Goal: Obtain resource: Obtain resource

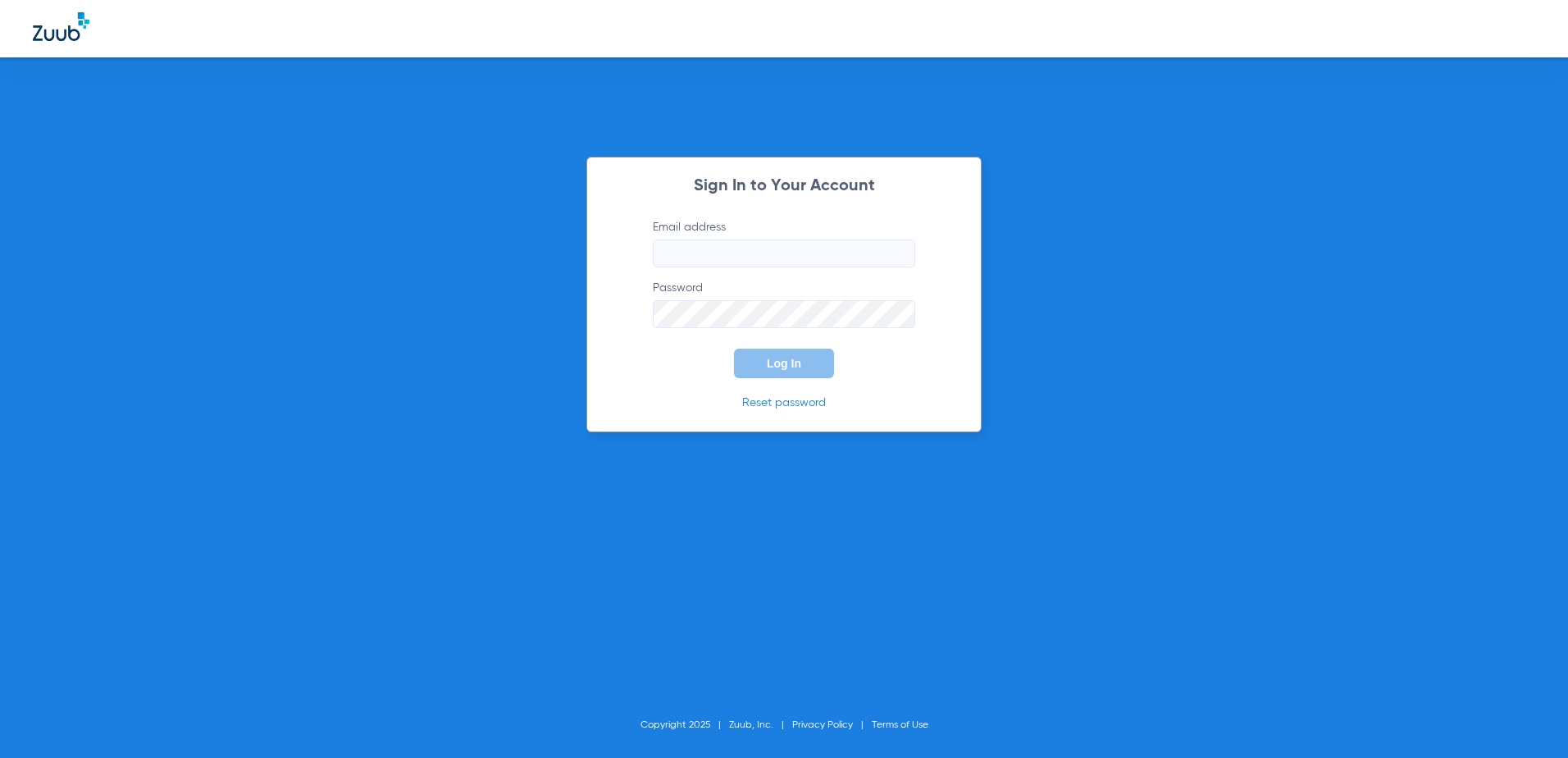
click at [769, 261] on input "Email address" at bounding box center [784, 253] width 263 height 28
type input "[EMAIL_ADDRESS][DOMAIN_NAME]"
click at [734, 348] on button "Log In" at bounding box center [784, 363] width 100 height 29
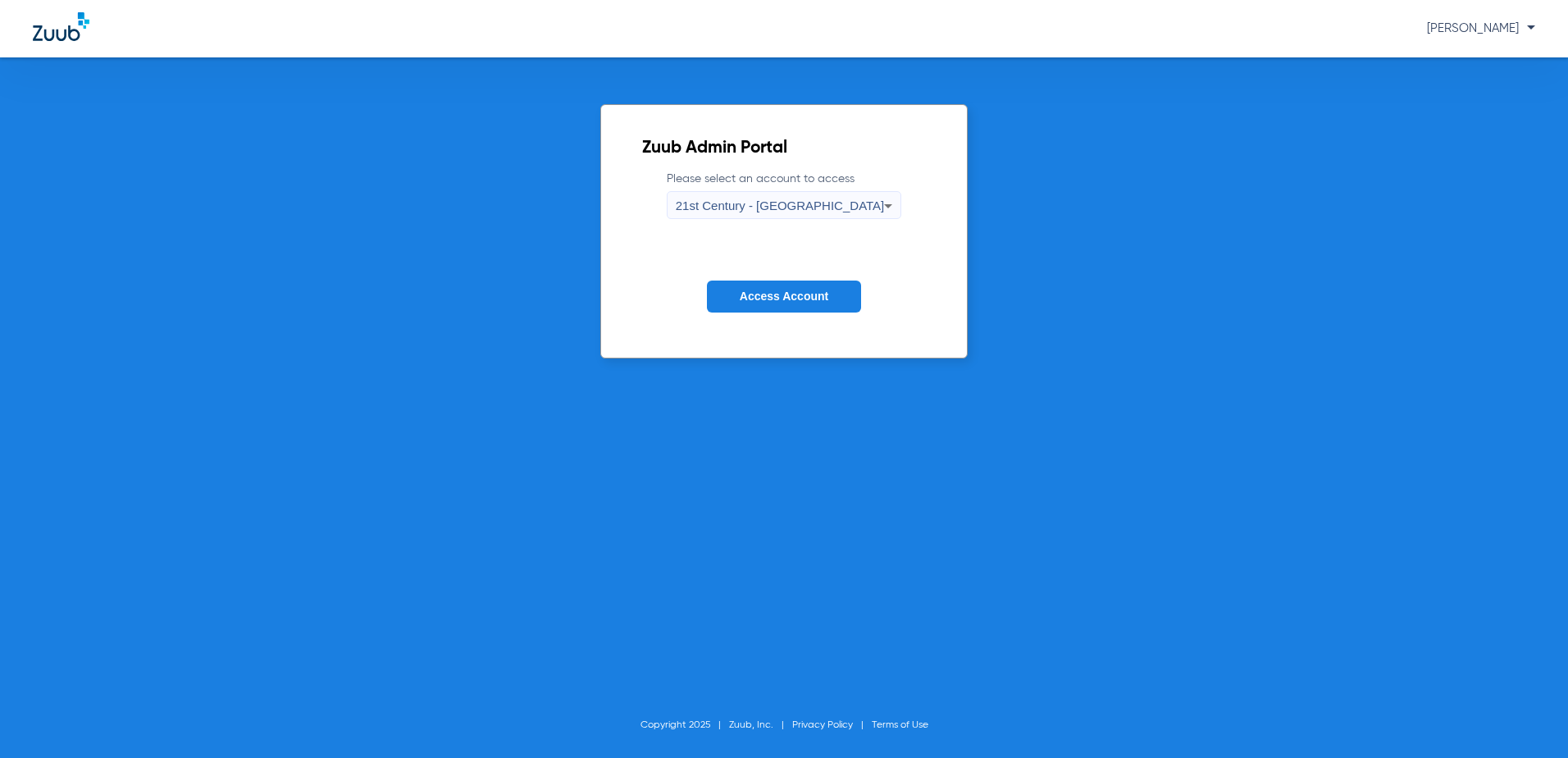
click at [788, 303] on span "Access Account" at bounding box center [784, 296] width 88 height 13
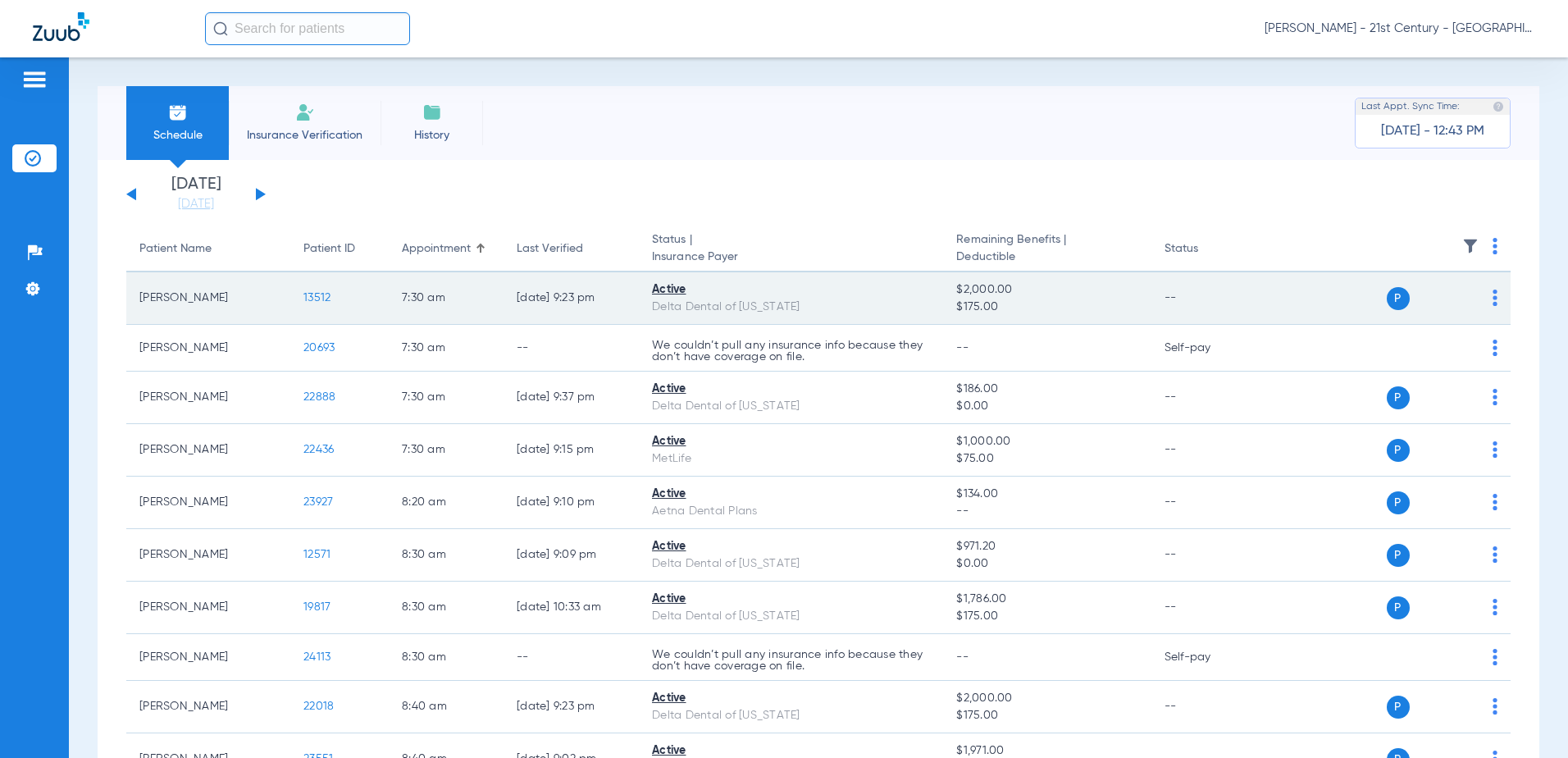
click at [1488, 296] on td "P S" at bounding box center [1386, 299] width 248 height 52
click at [1493, 298] on img at bounding box center [1496, 297] width 5 height 16
drag, startPoint x: 1483, startPoint y: 298, endPoint x: 997, endPoint y: 313, distance: 486.2
click at [1482, 298] on div at bounding box center [784, 379] width 1568 height 758
click at [318, 300] on span "13512" at bounding box center [317, 298] width 27 height 12
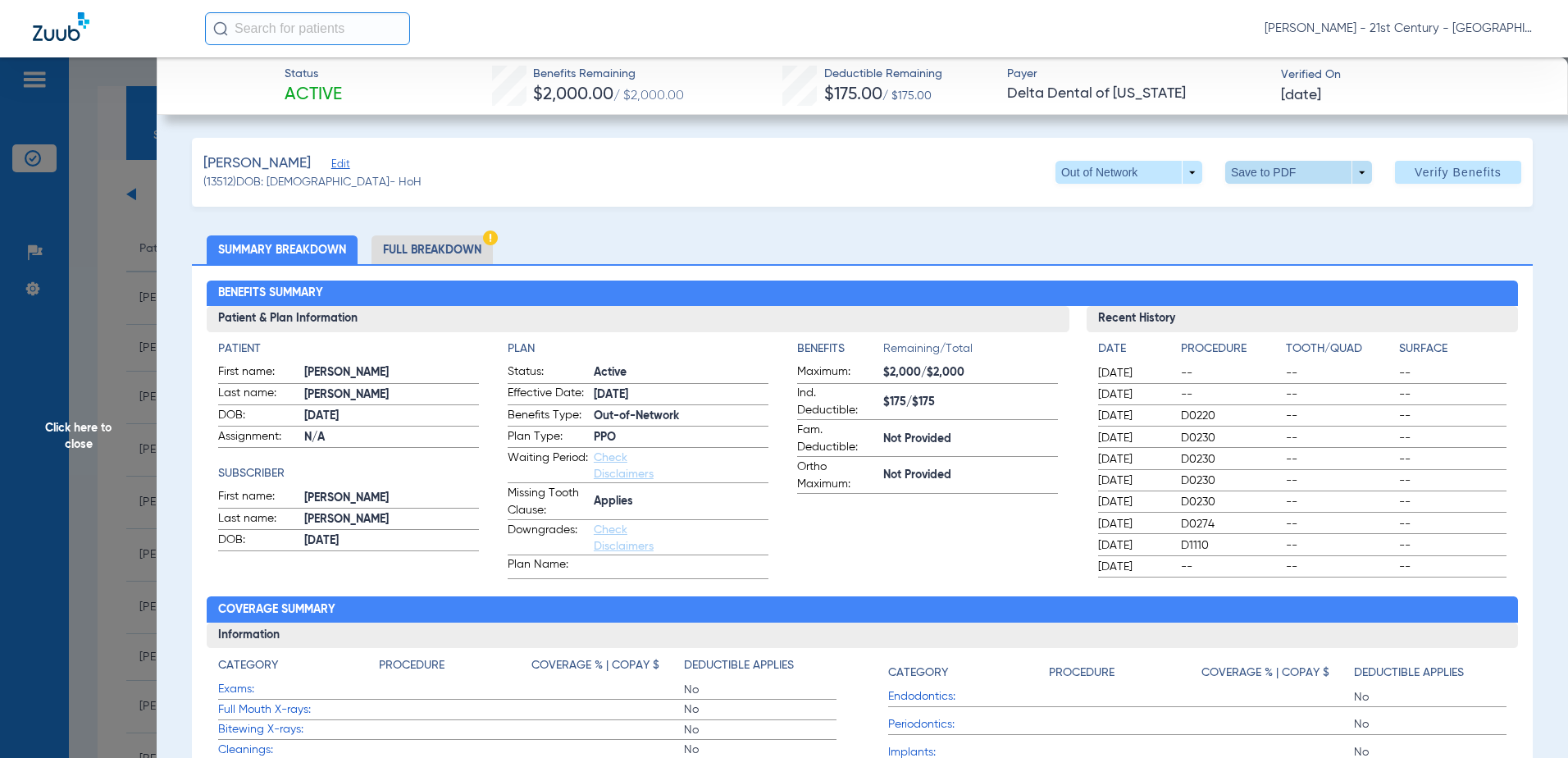
click at [1311, 170] on span at bounding box center [1299, 172] width 146 height 23
click at [1292, 207] on span "Save to PDF" at bounding box center [1292, 205] width 65 height 12
click at [440, 257] on li "Full Breakdown" at bounding box center [433, 250] width 121 height 29
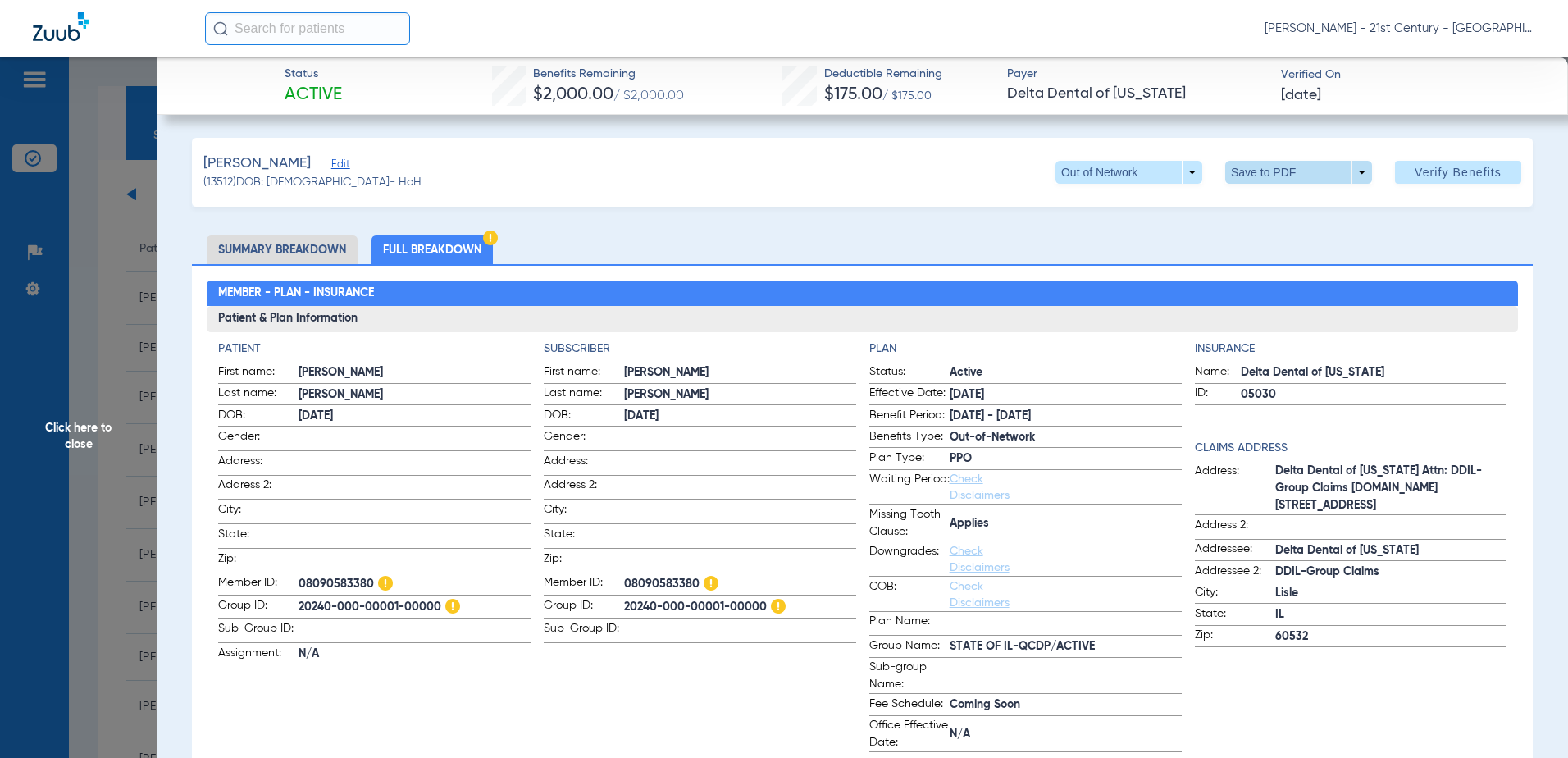
click at [1358, 180] on span at bounding box center [1299, 172] width 146 height 23
click at [1358, 180] on div at bounding box center [784, 379] width 1568 height 758
drag, startPoint x: 848, startPoint y: 236, endPoint x: 842, endPoint y: 253, distance: 18.0
click at [848, 236] on ul "Summary Breakdown Full Breakdown" at bounding box center [863, 250] width 1342 height 29
click at [438, 241] on li "Full Breakdown" at bounding box center [433, 250] width 121 height 29
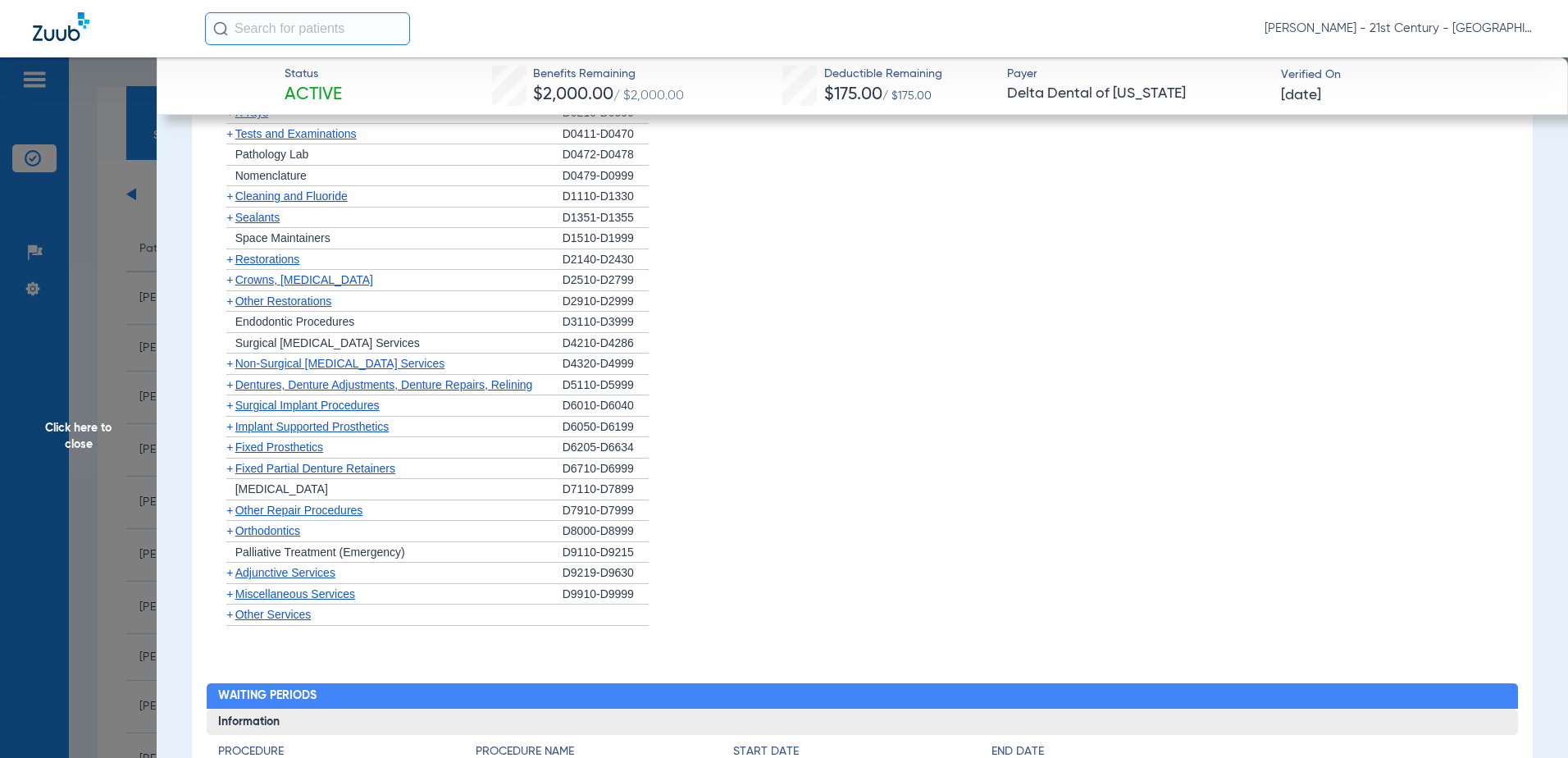
scroll to position [1446, 0]
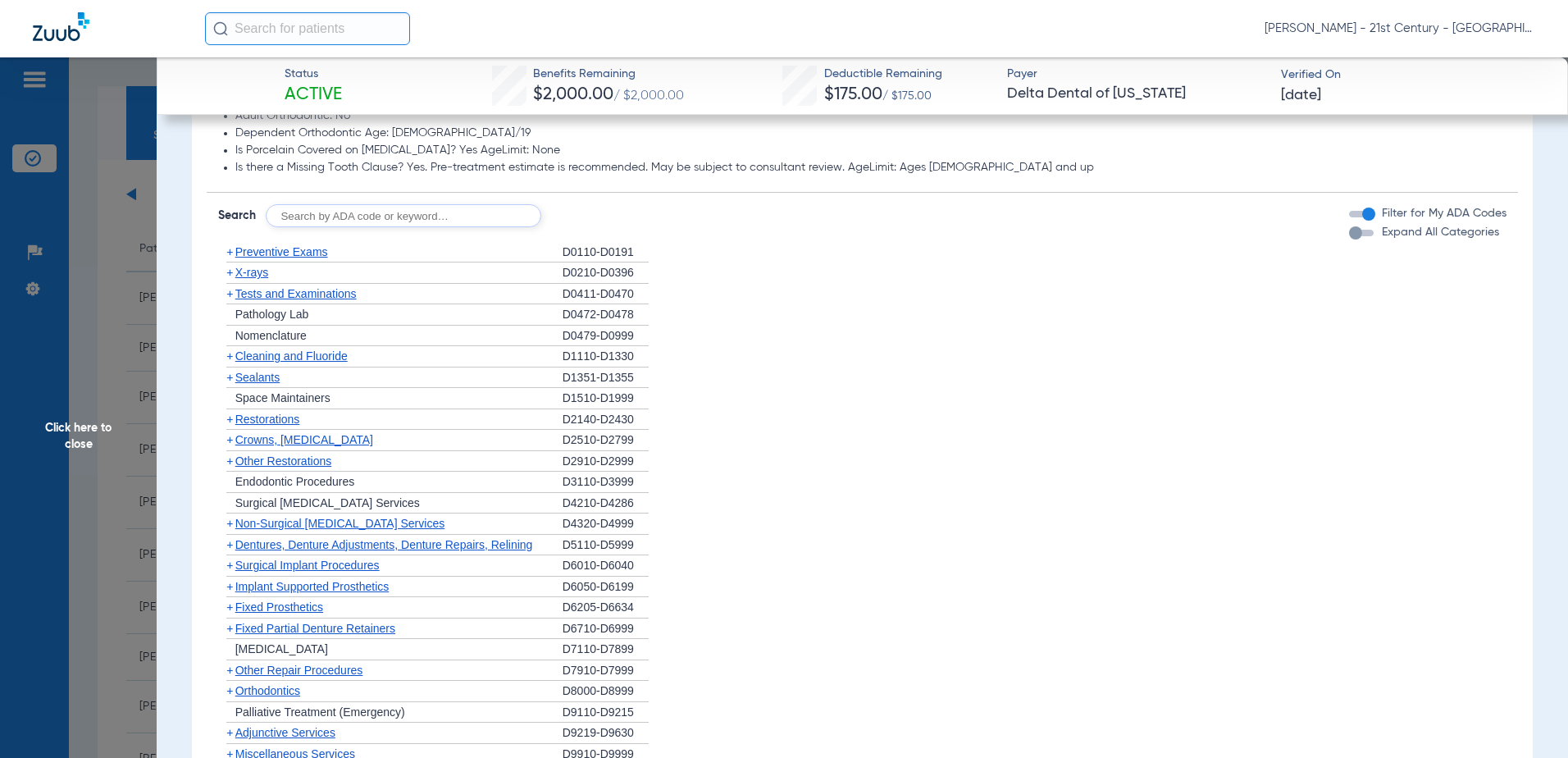
click at [231, 255] on span "+" at bounding box center [230, 252] width 7 height 13
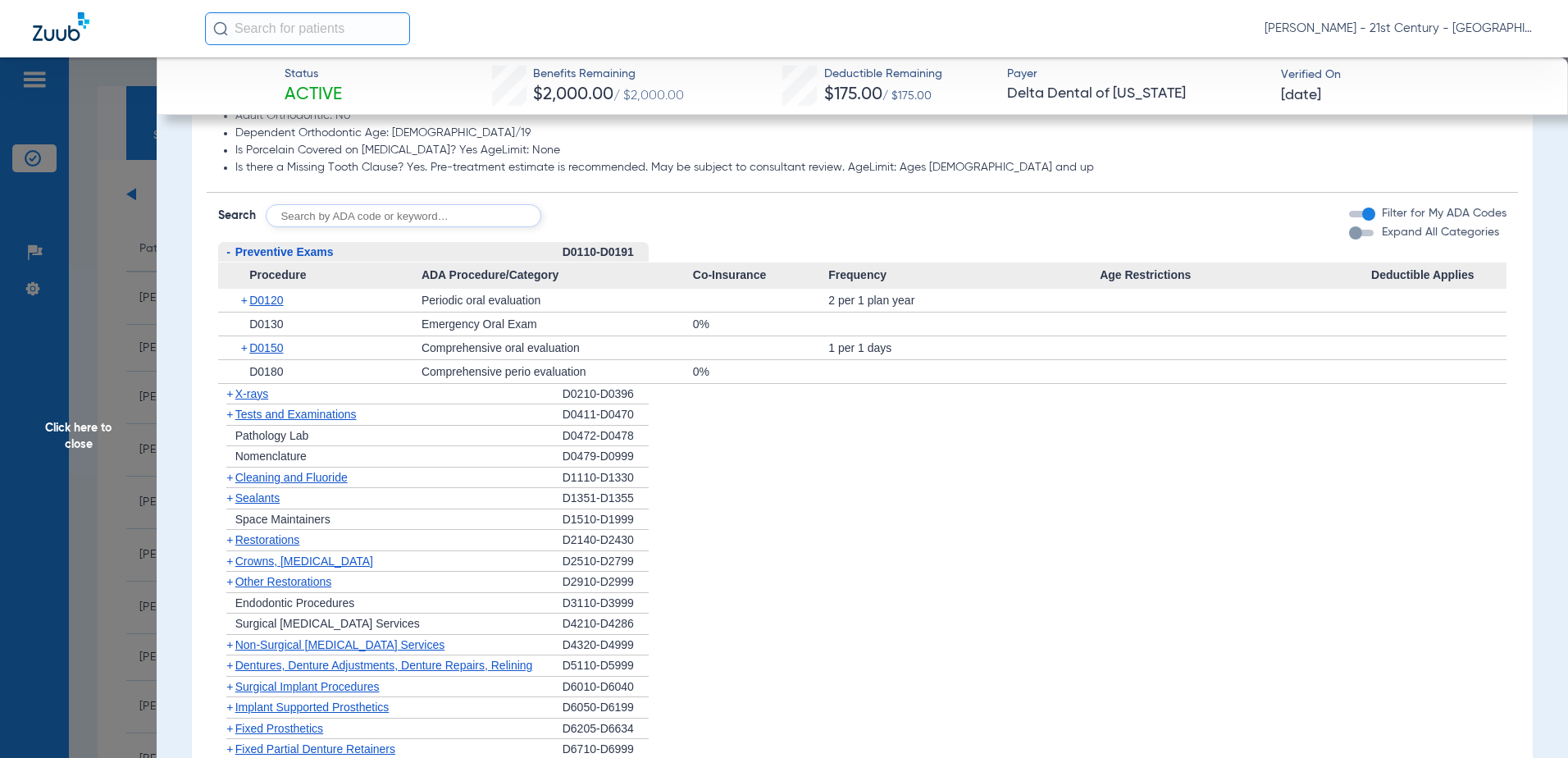
click at [231, 252] on span "-" at bounding box center [226, 252] width 17 height 20
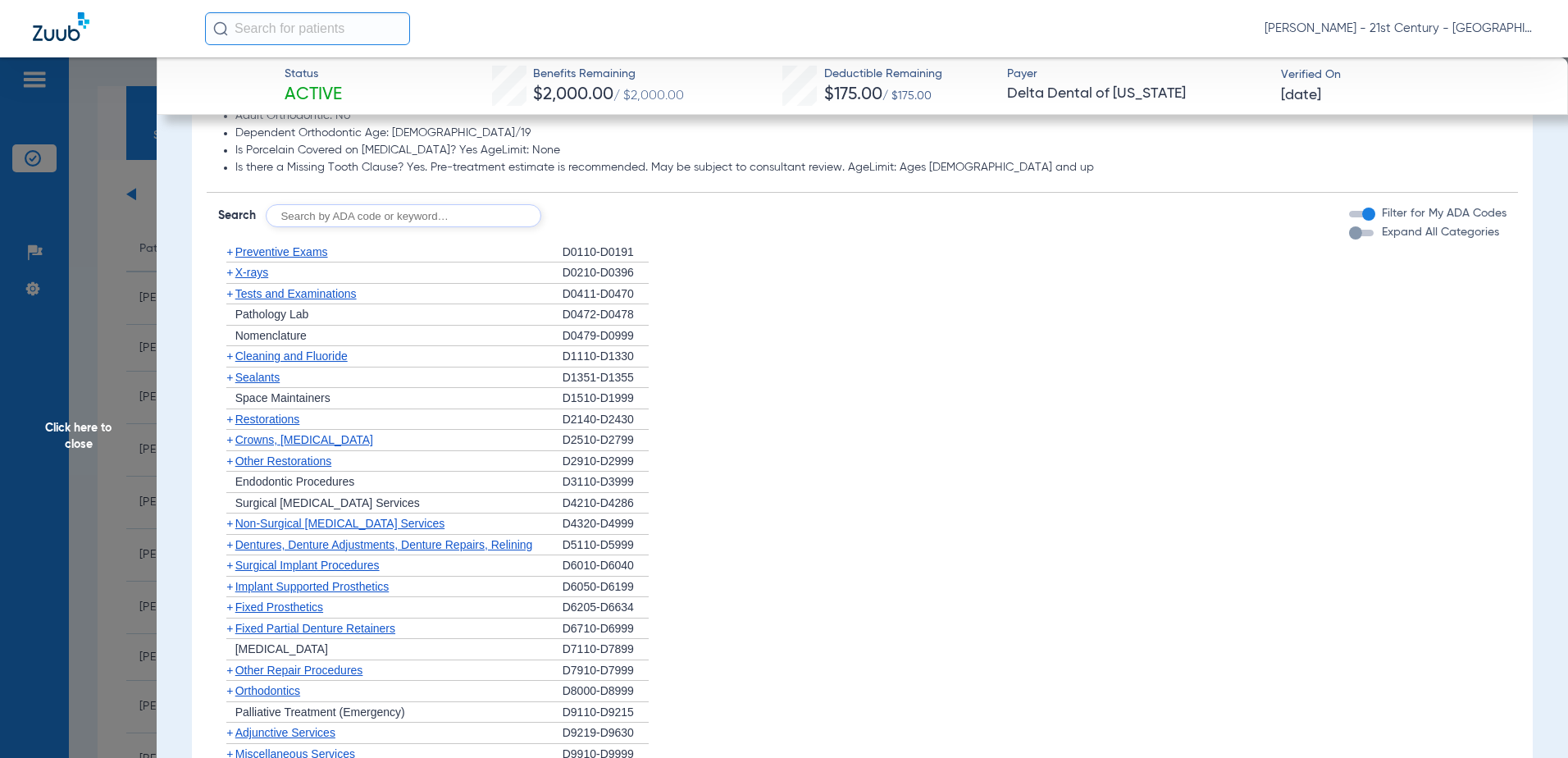
click at [231, 293] on span "+" at bounding box center [230, 294] width 7 height 13
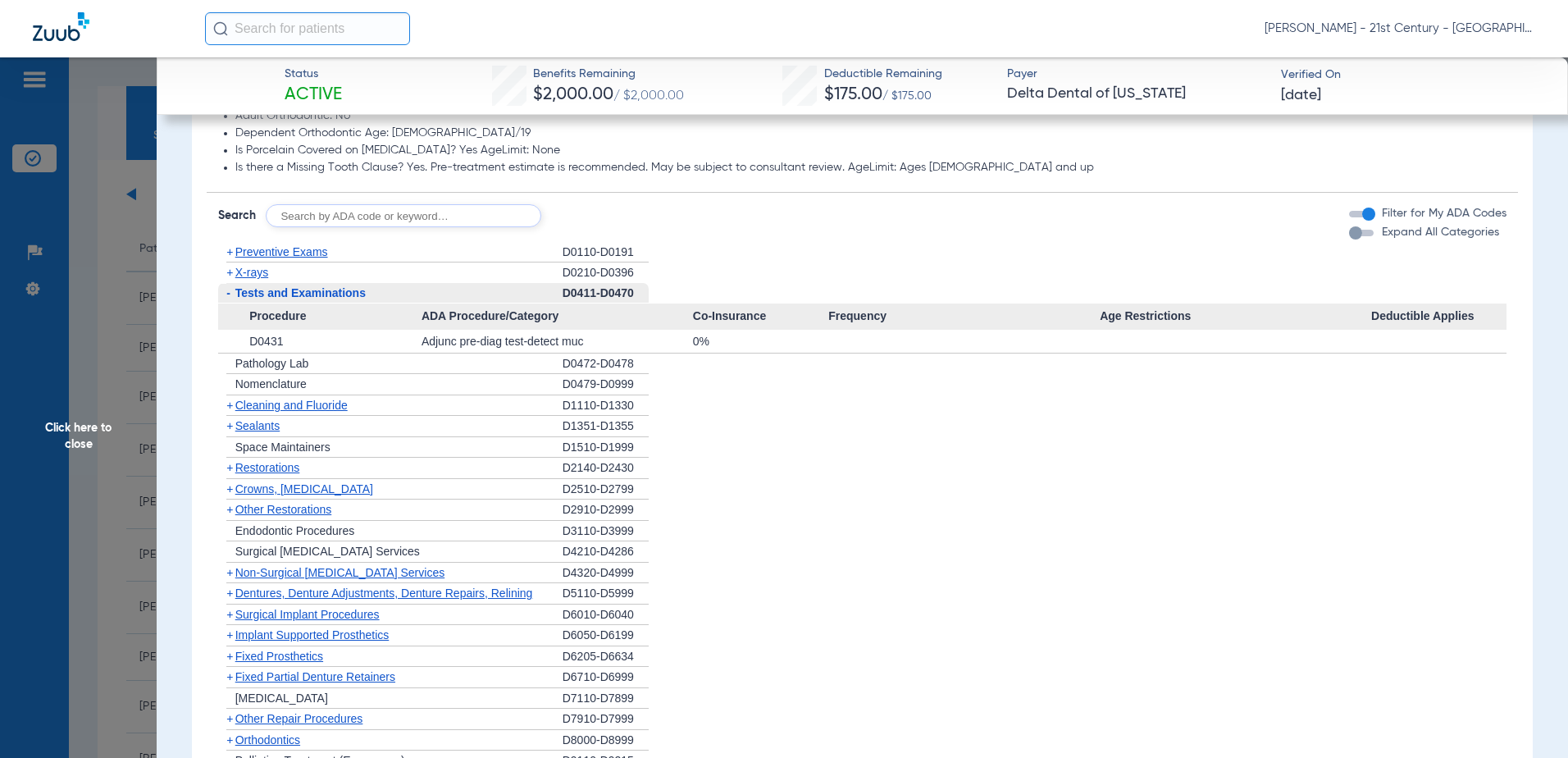
click at [231, 293] on span "-" at bounding box center [226, 293] width 17 height 20
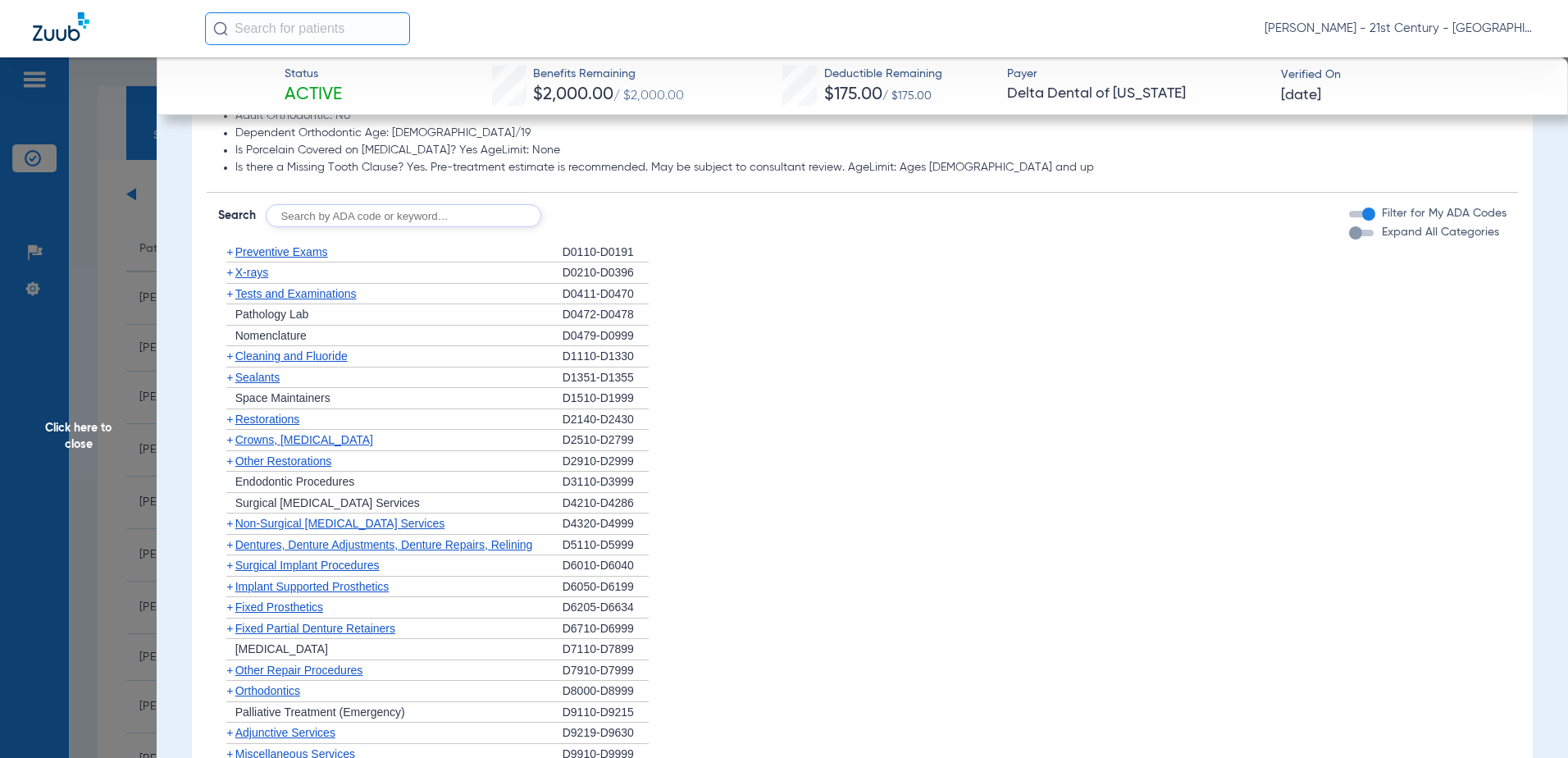
click at [225, 358] on span "+" at bounding box center [226, 356] width 17 height 20
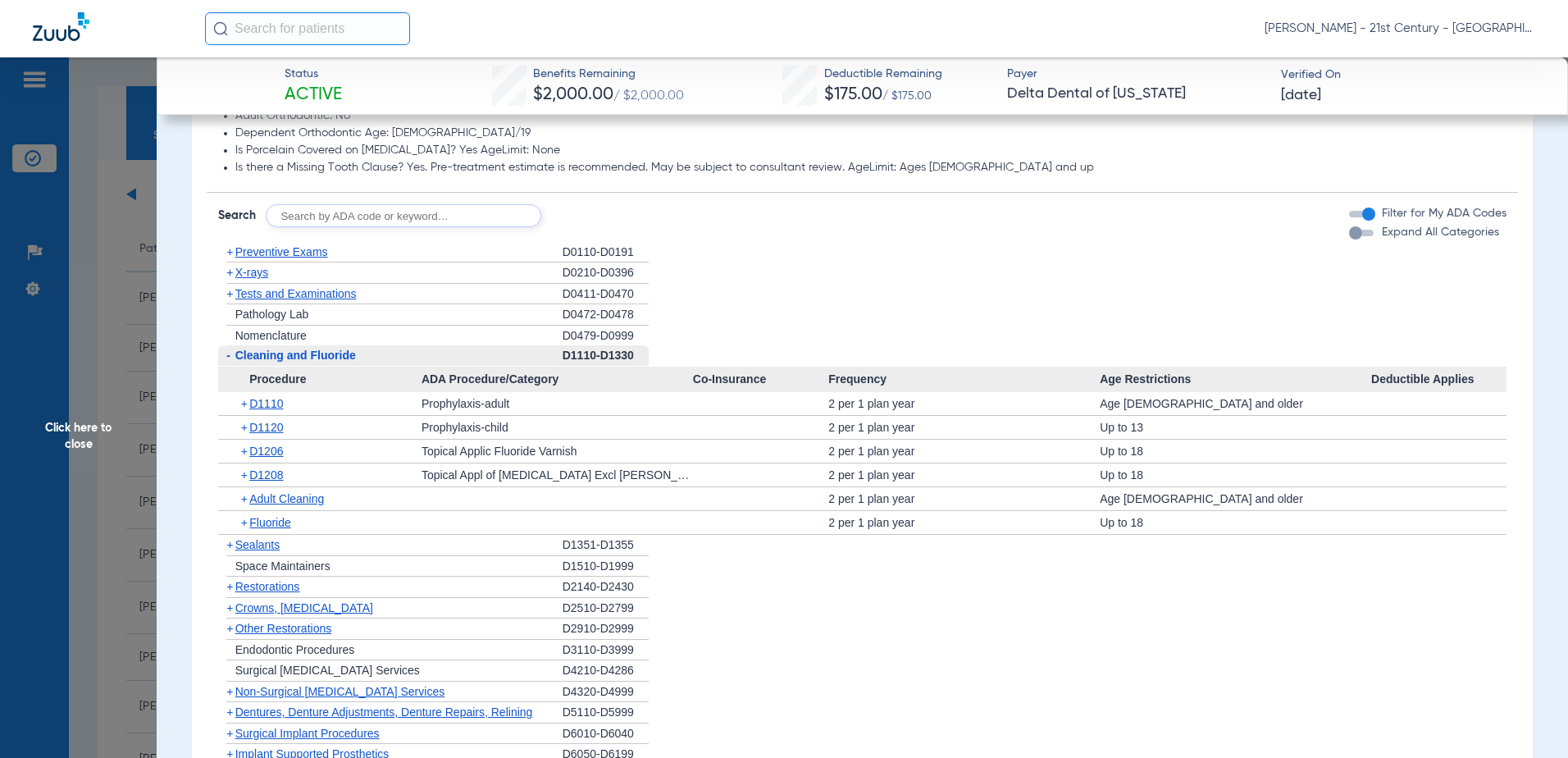
click at [229, 543] on span "+" at bounding box center [230, 544] width 7 height 13
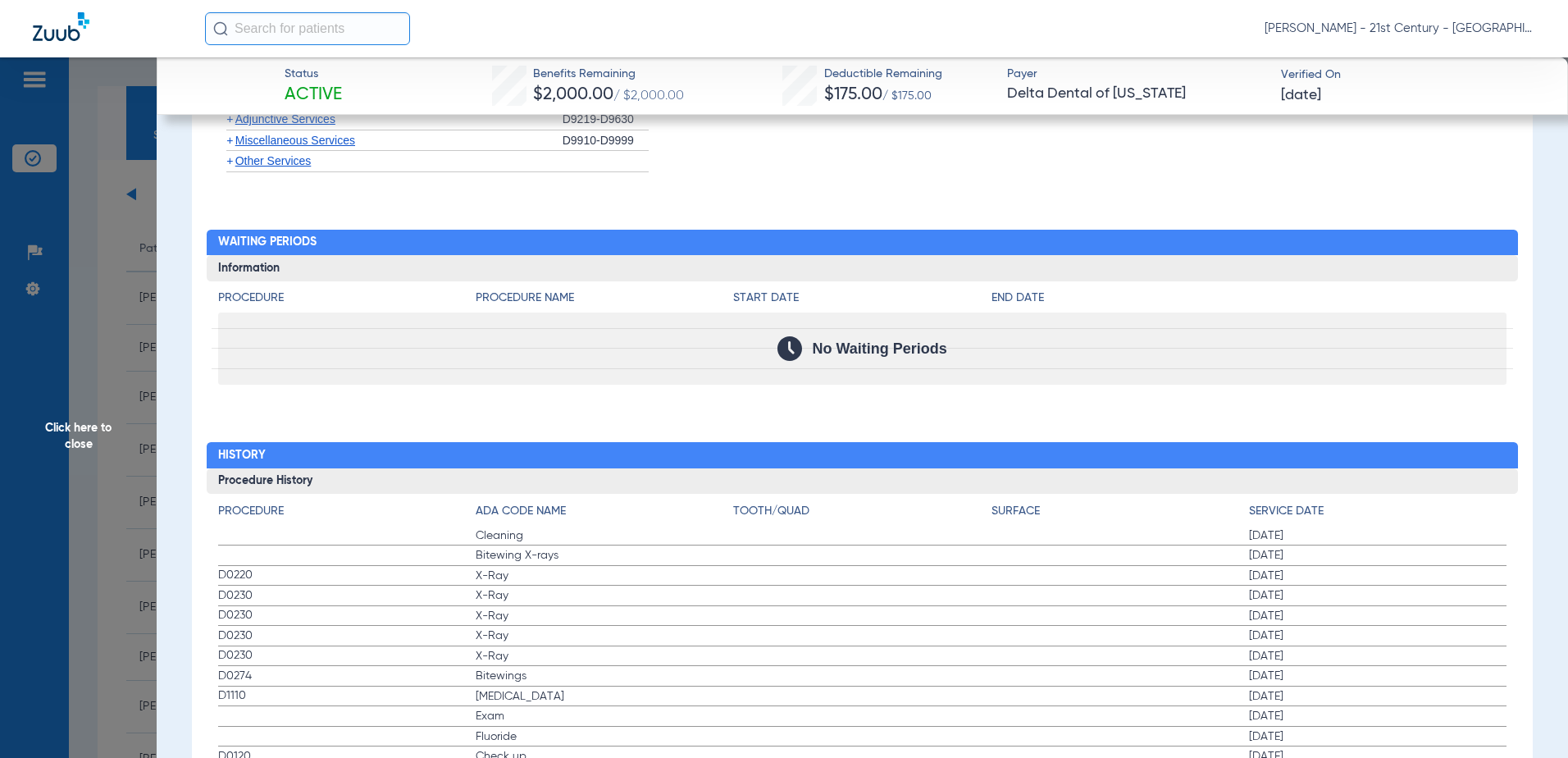
scroll to position [2472, 0]
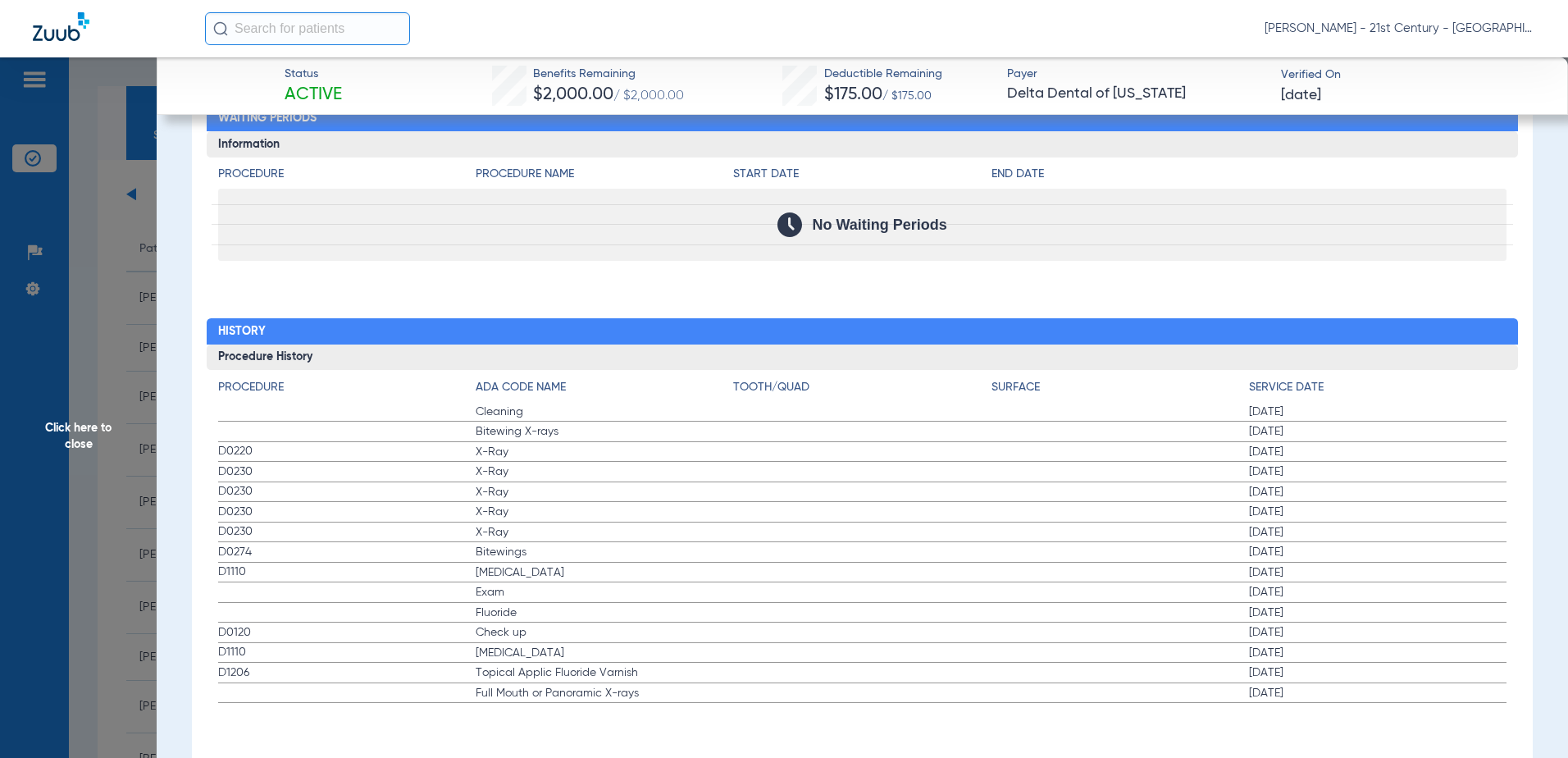
click at [562, 605] on span "Fluoride" at bounding box center [604, 612] width 258 height 16
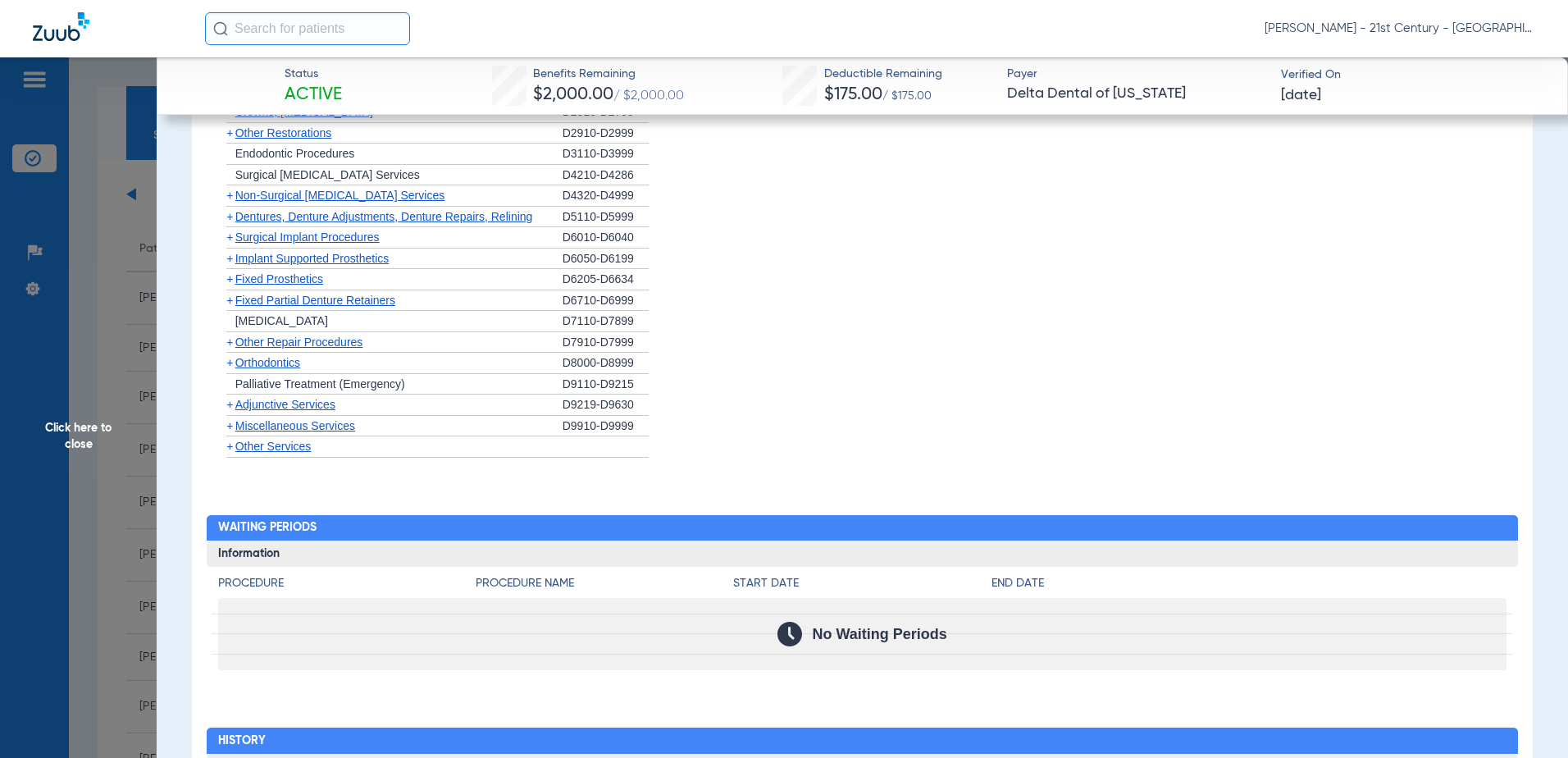
scroll to position [1816, 0]
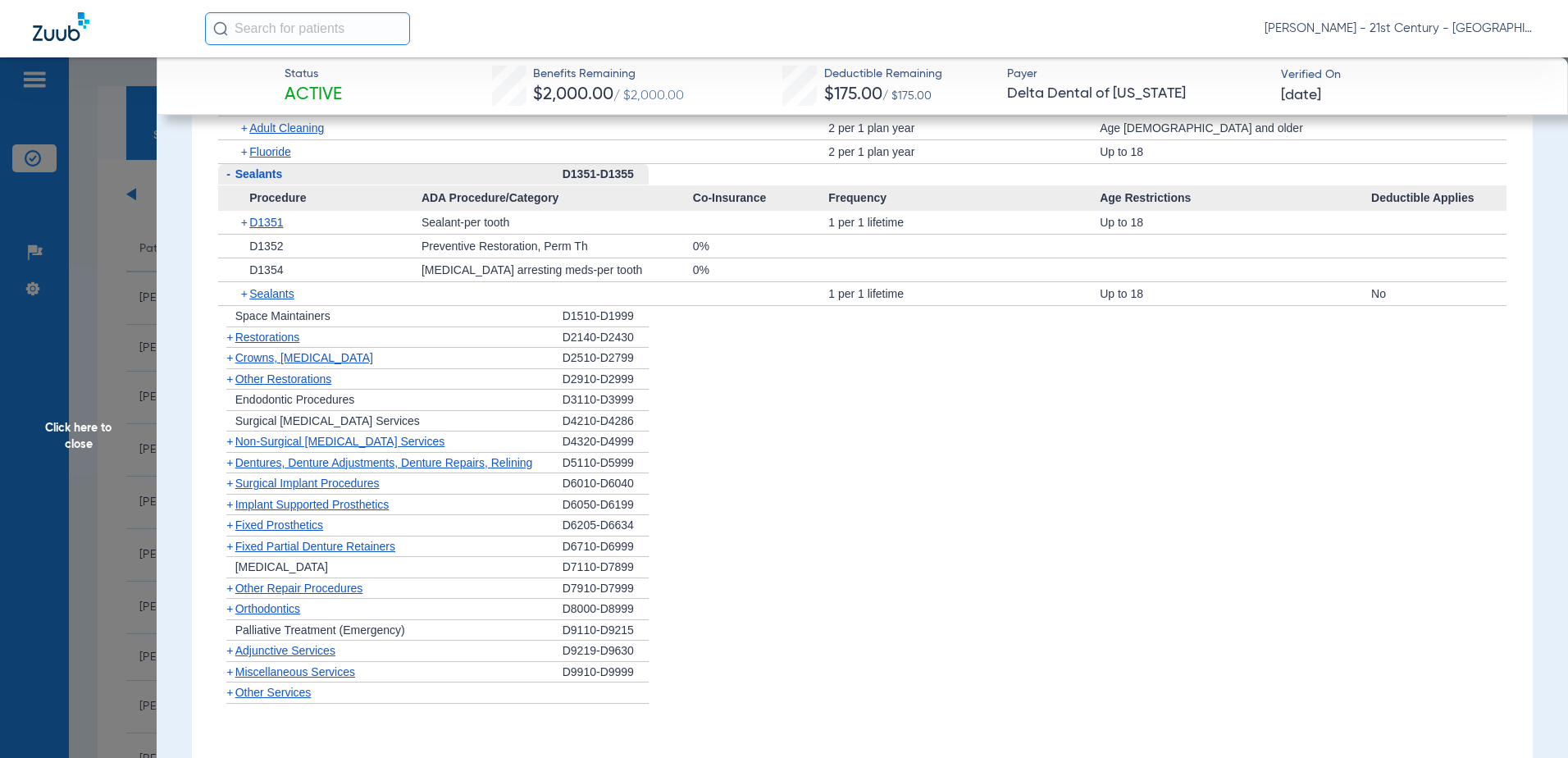
click at [231, 610] on span "+" at bounding box center [230, 608] width 7 height 13
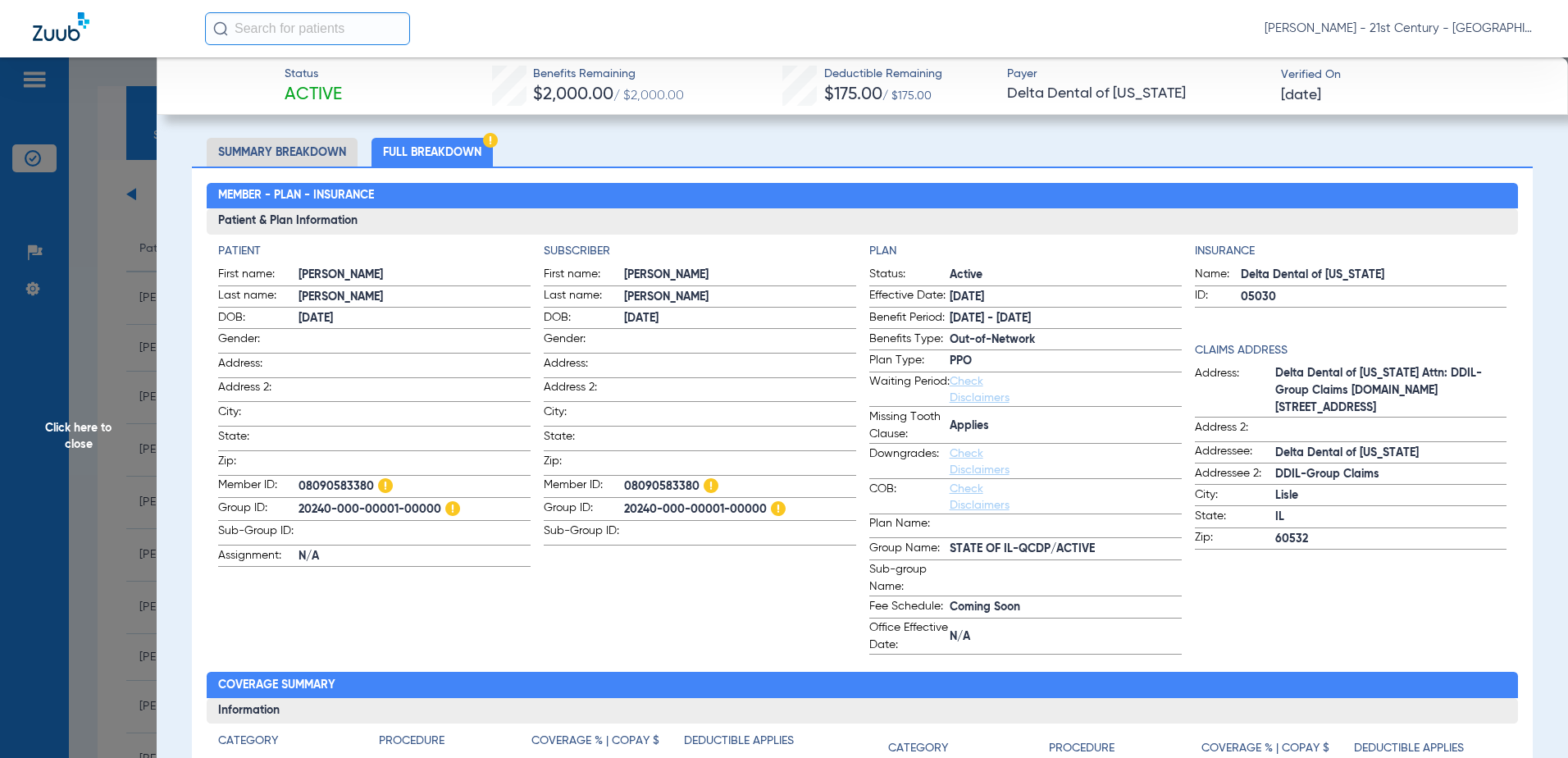
scroll to position [0, 0]
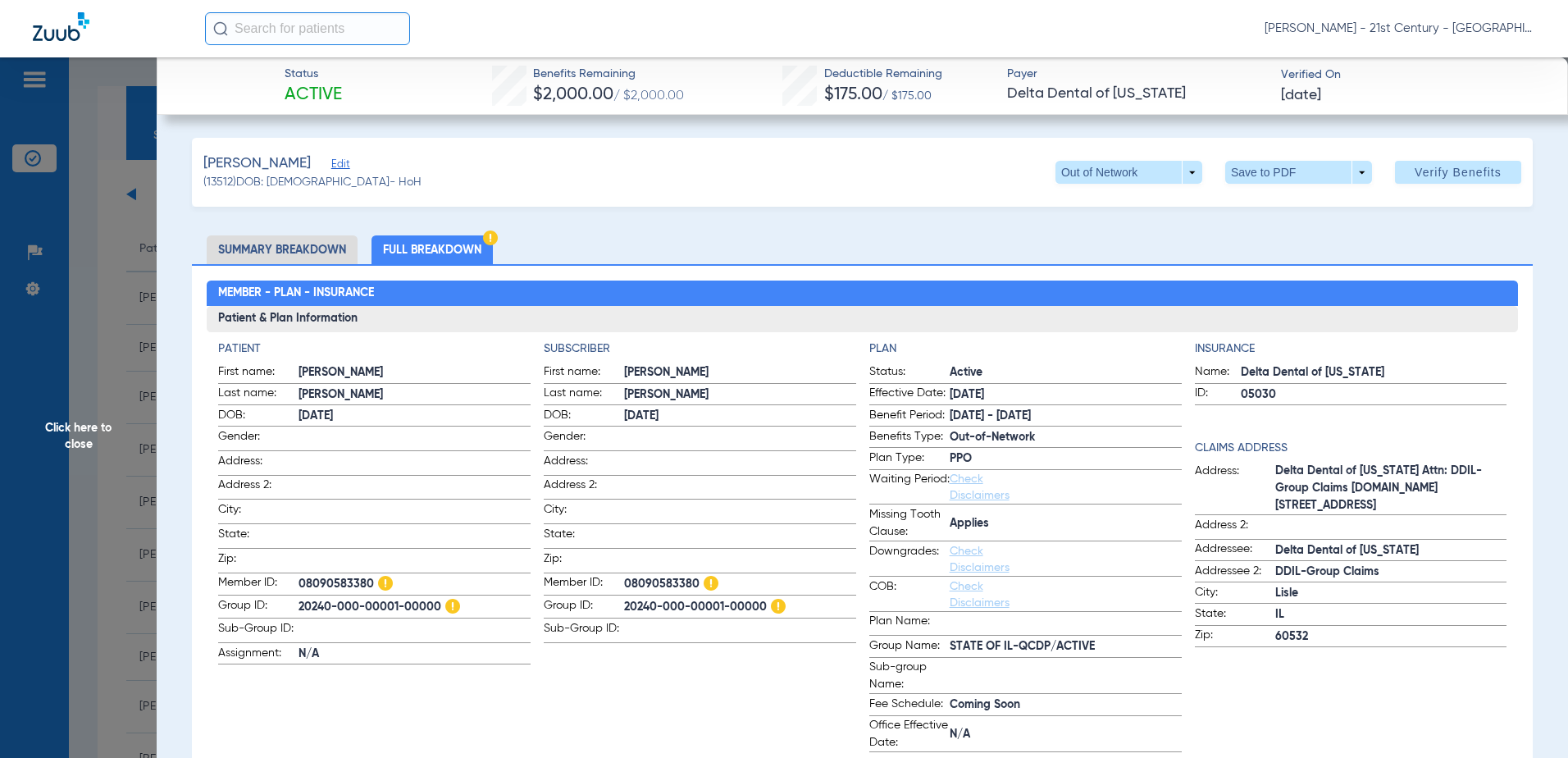
click at [110, 210] on span "Click here to close" at bounding box center [78, 436] width 157 height 758
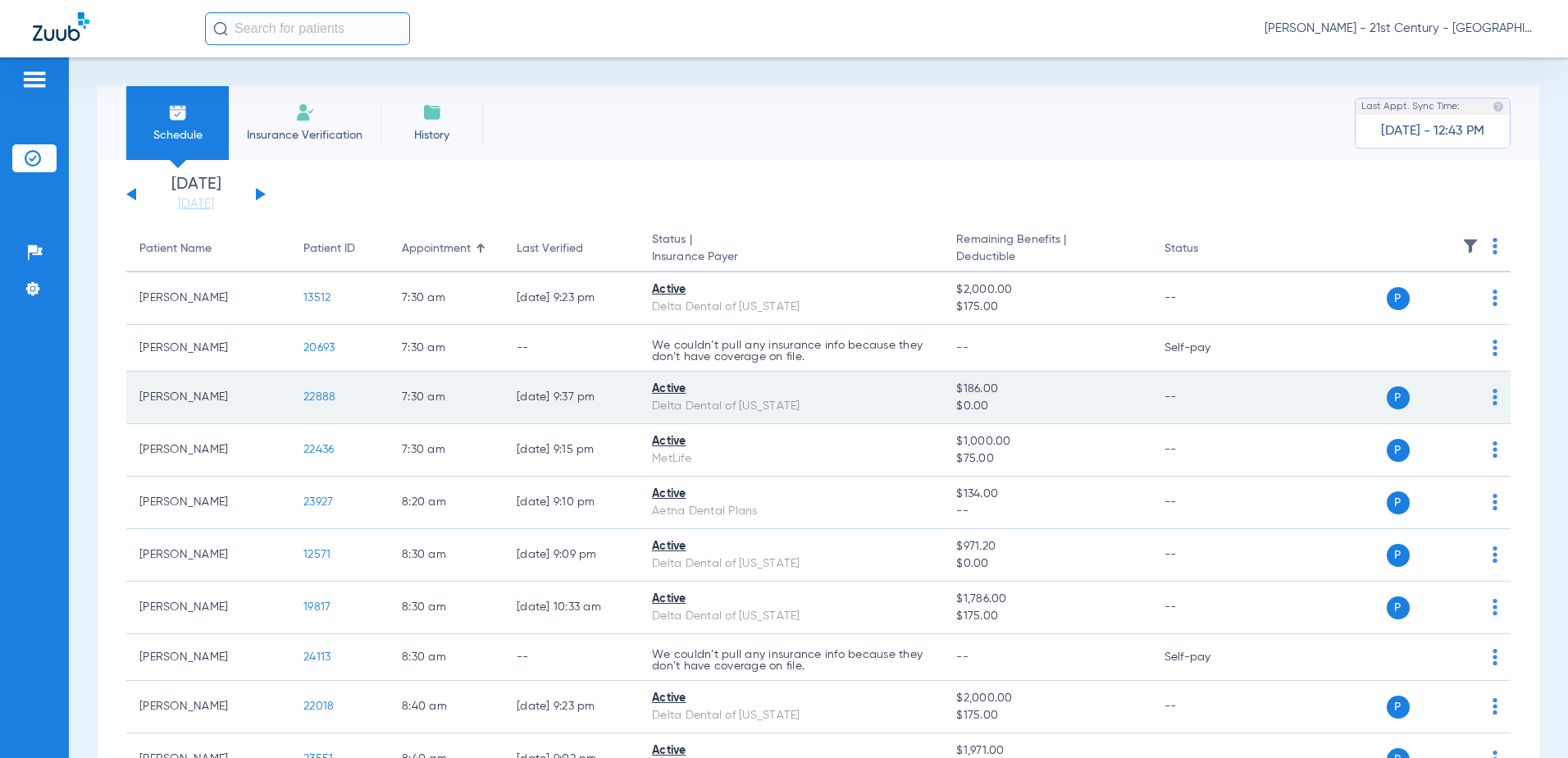
click at [329, 400] on span "22888" at bounding box center [320, 397] width 32 height 12
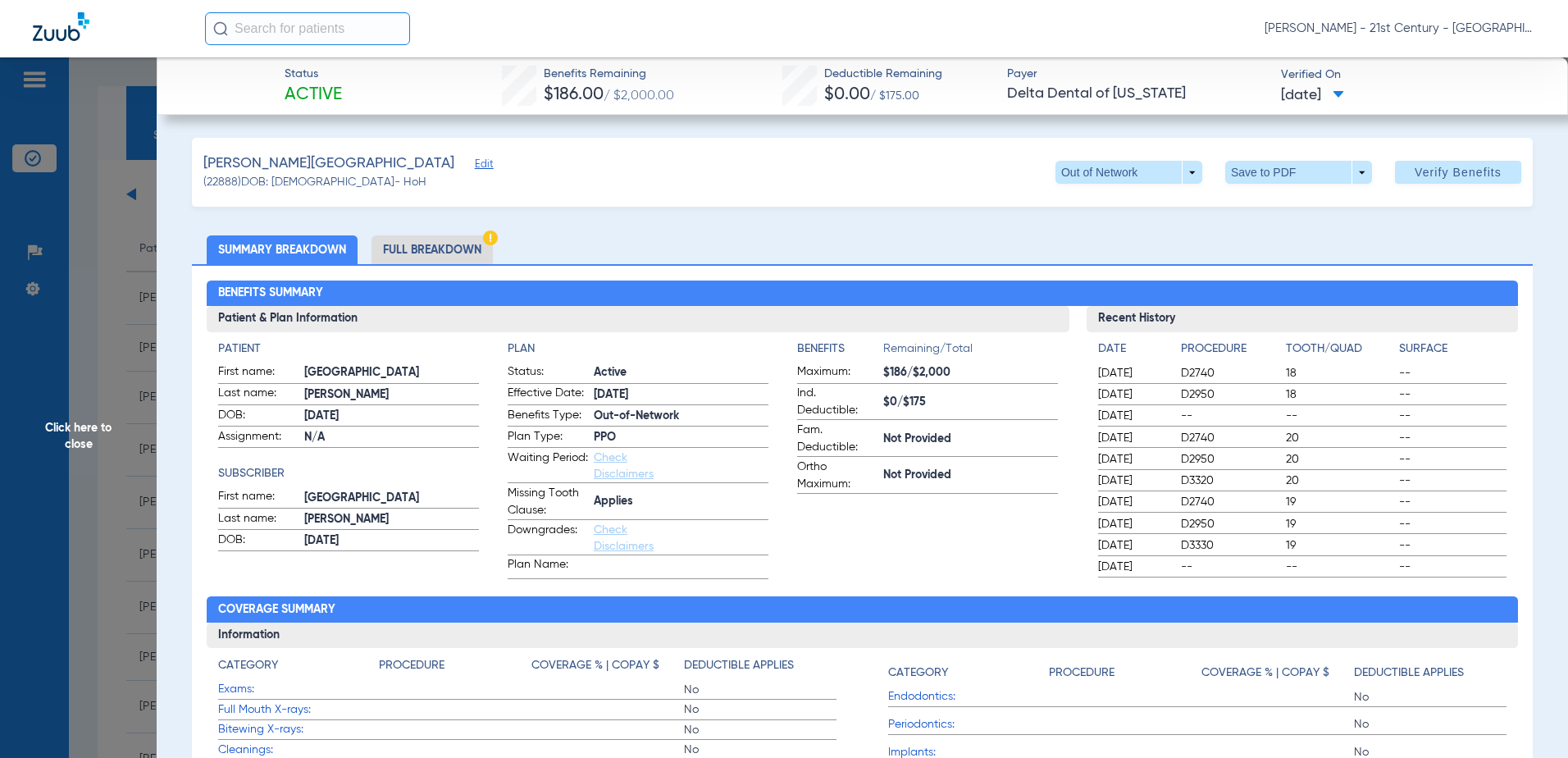
click at [111, 263] on span "Click here to close" at bounding box center [78, 436] width 157 height 758
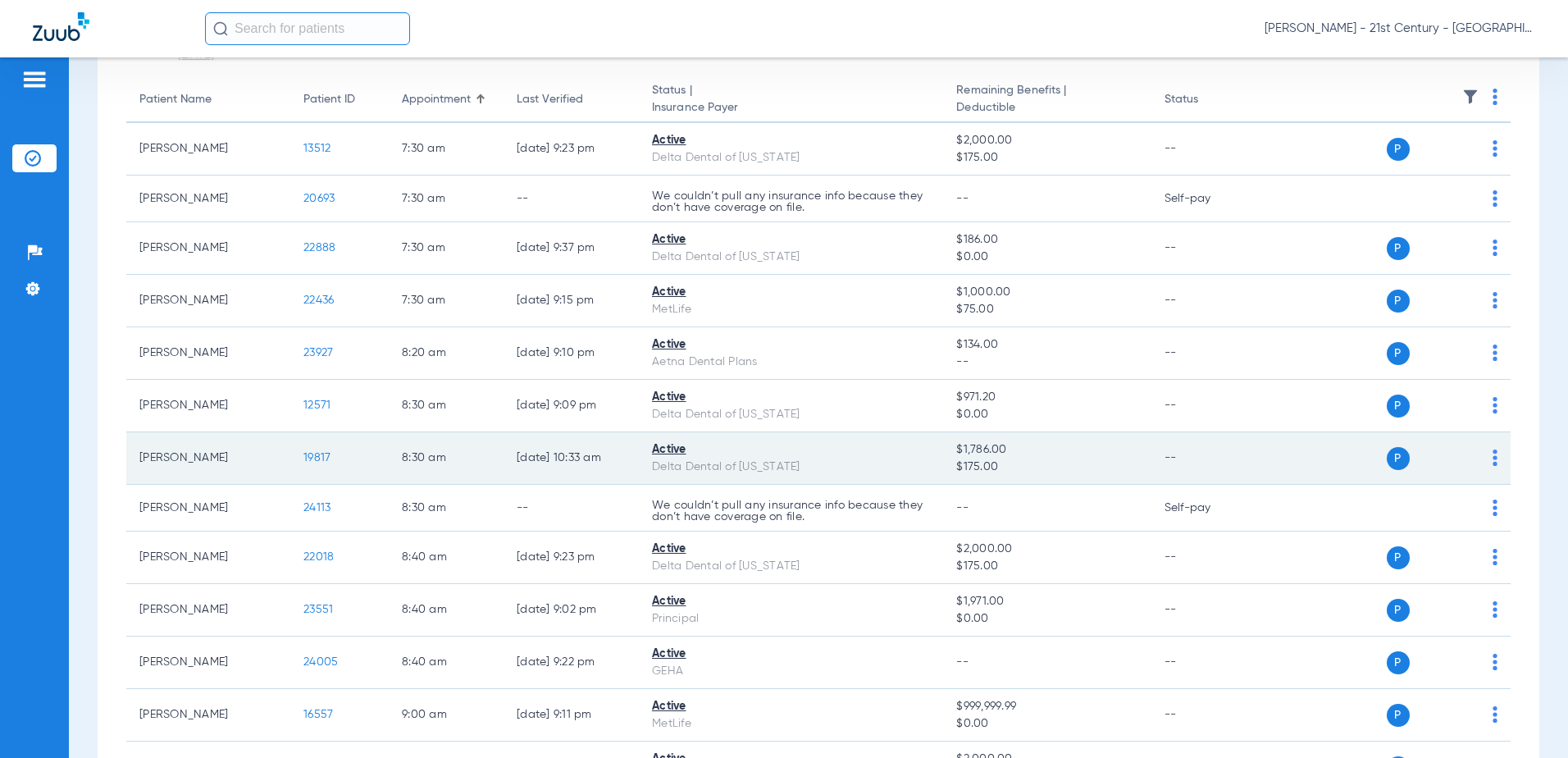
scroll to position [164, 0]
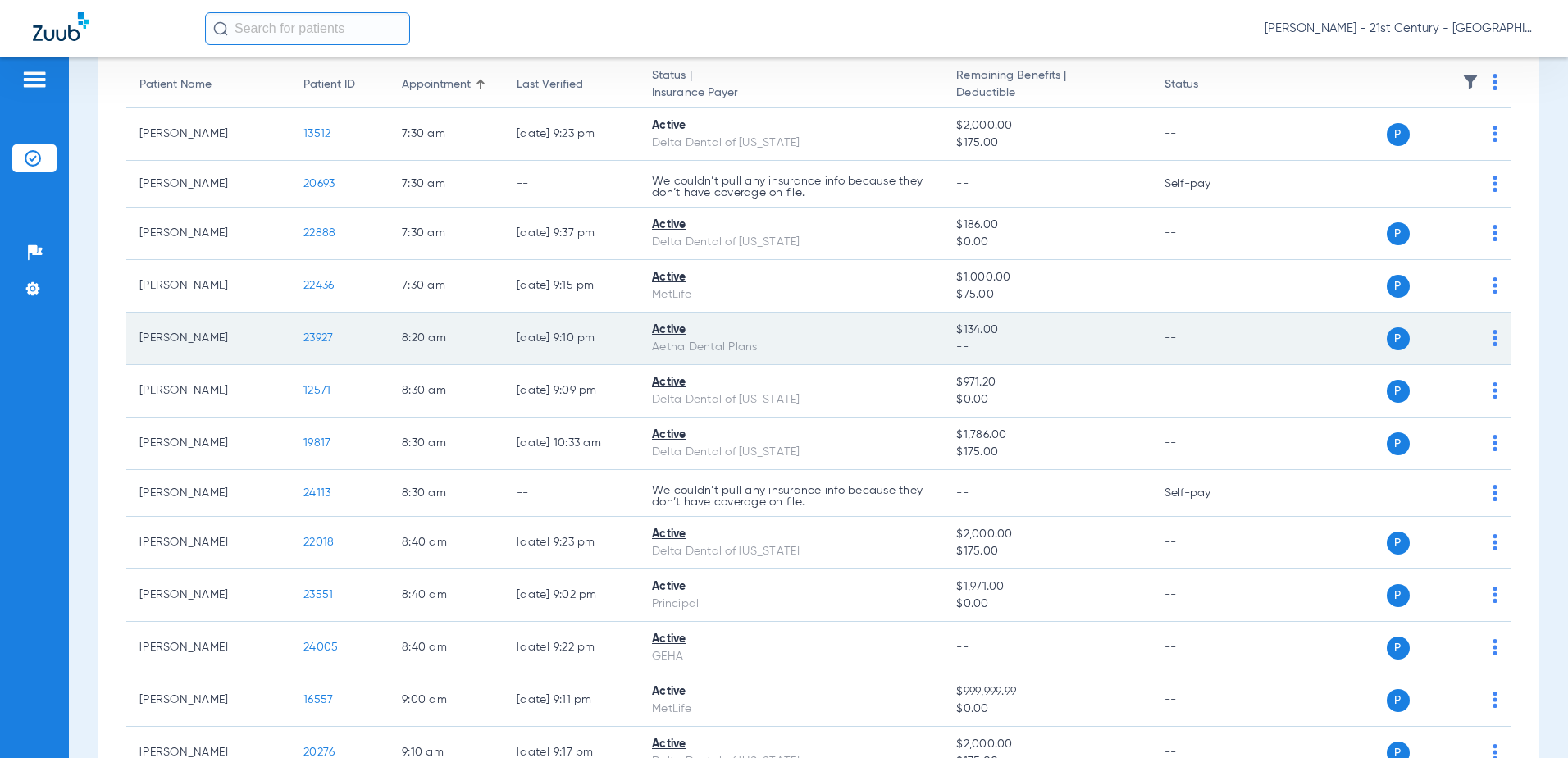
click at [308, 337] on span "23927" at bounding box center [318, 338] width 29 height 12
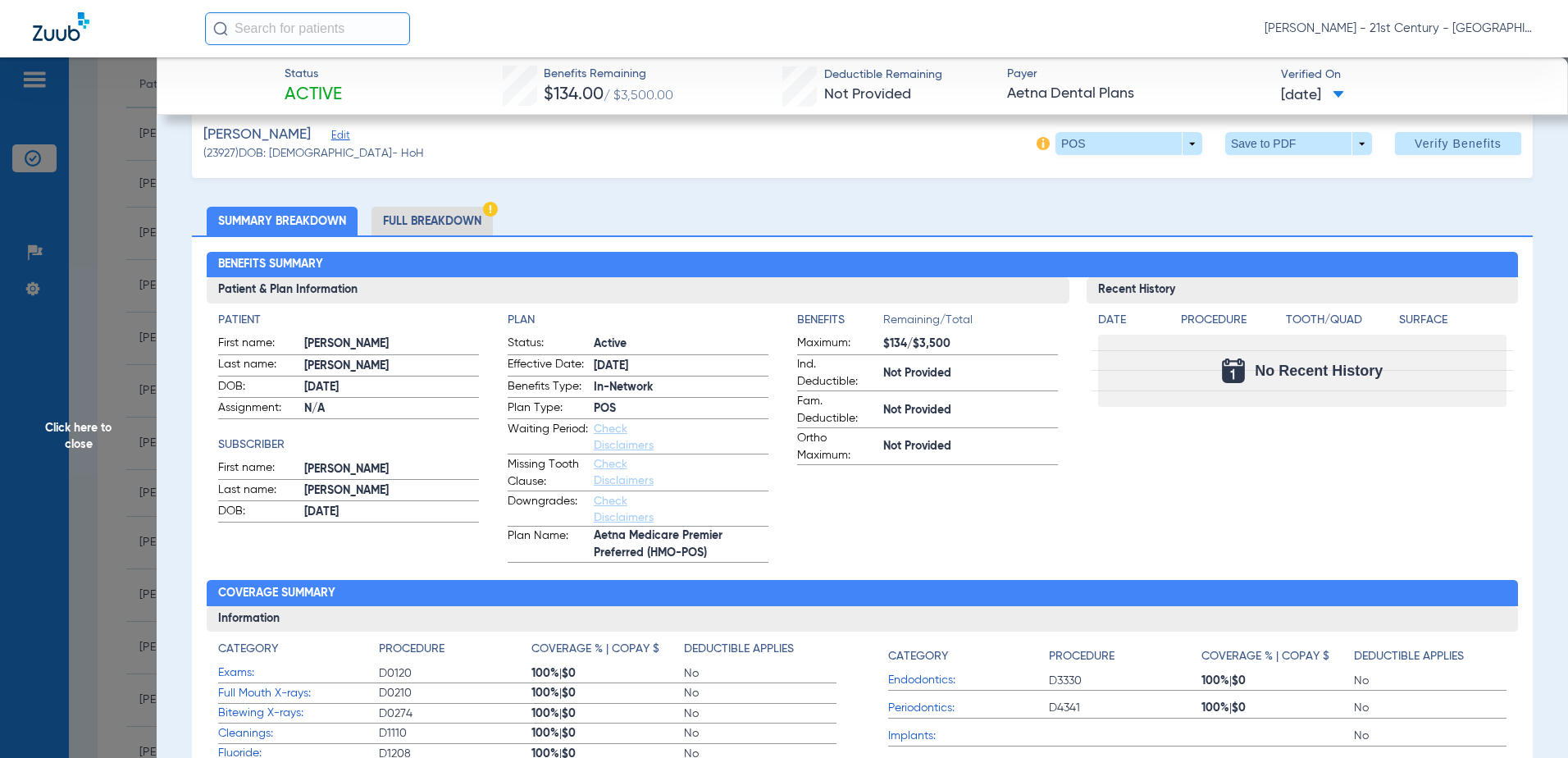
scroll to position [0, 0]
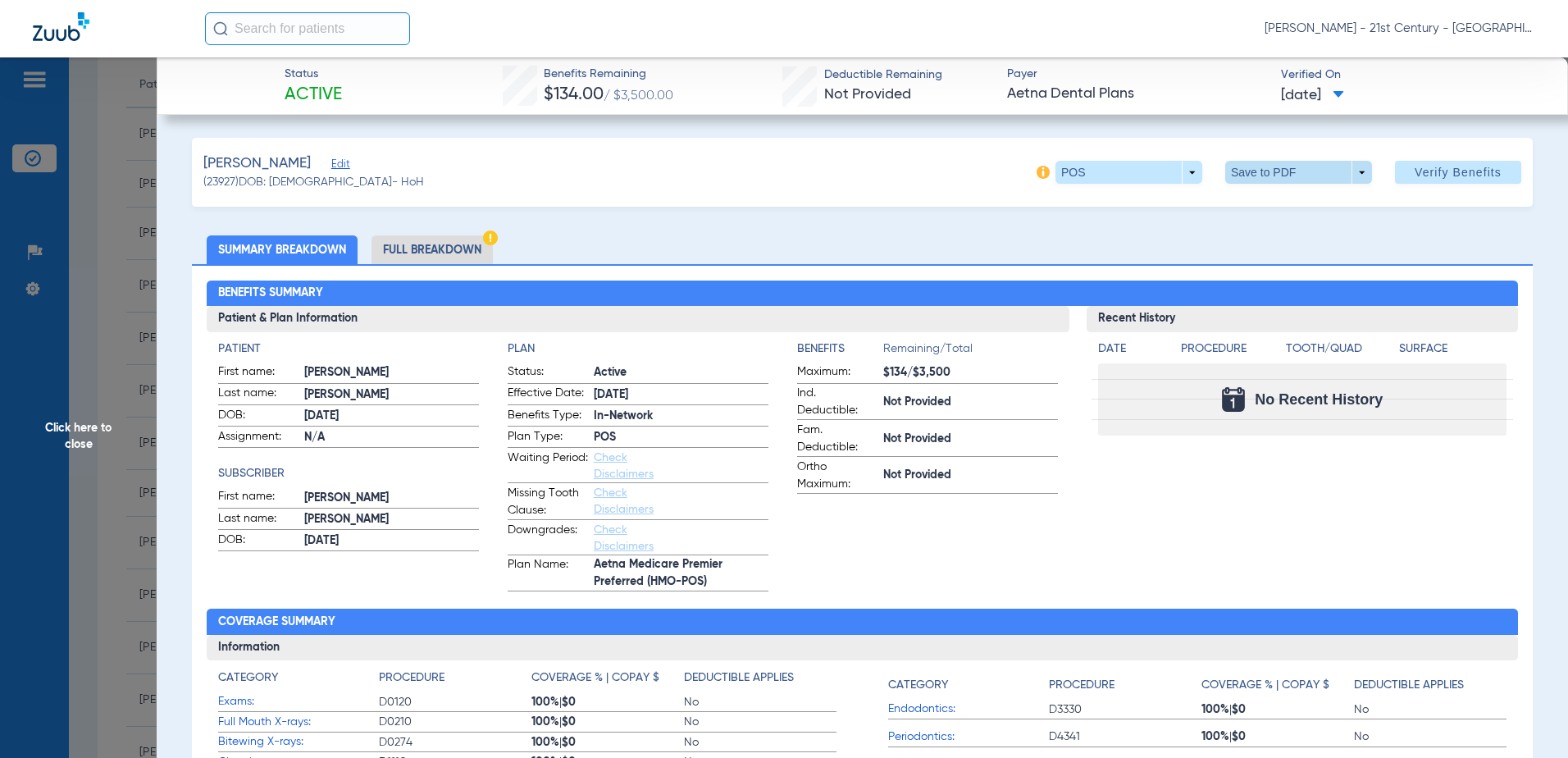
click at [1305, 175] on span at bounding box center [1298, 172] width 40 height 40
click at [1285, 207] on span "Save to PDF" at bounding box center [1292, 205] width 65 height 12
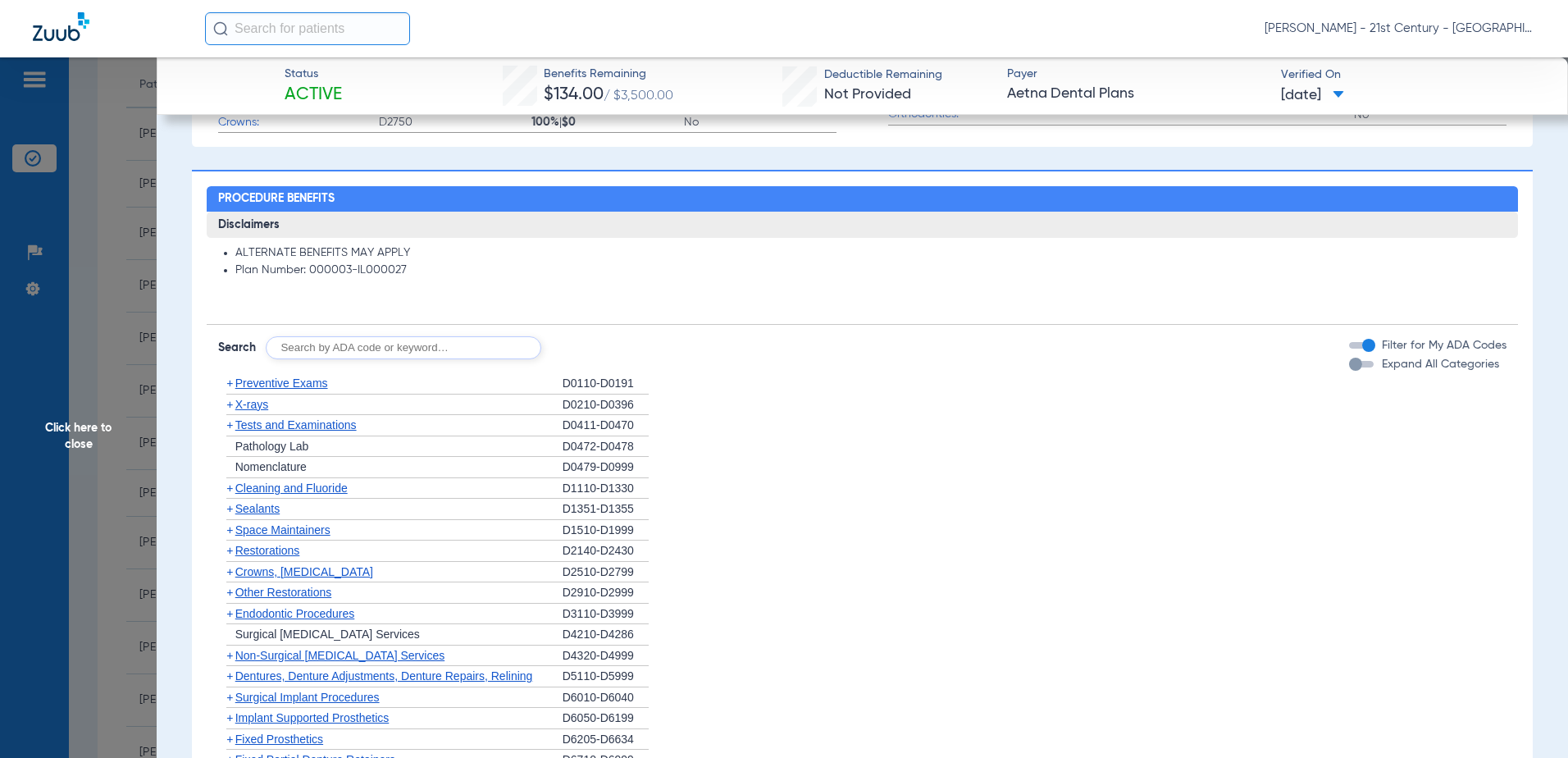
scroll to position [745, 0]
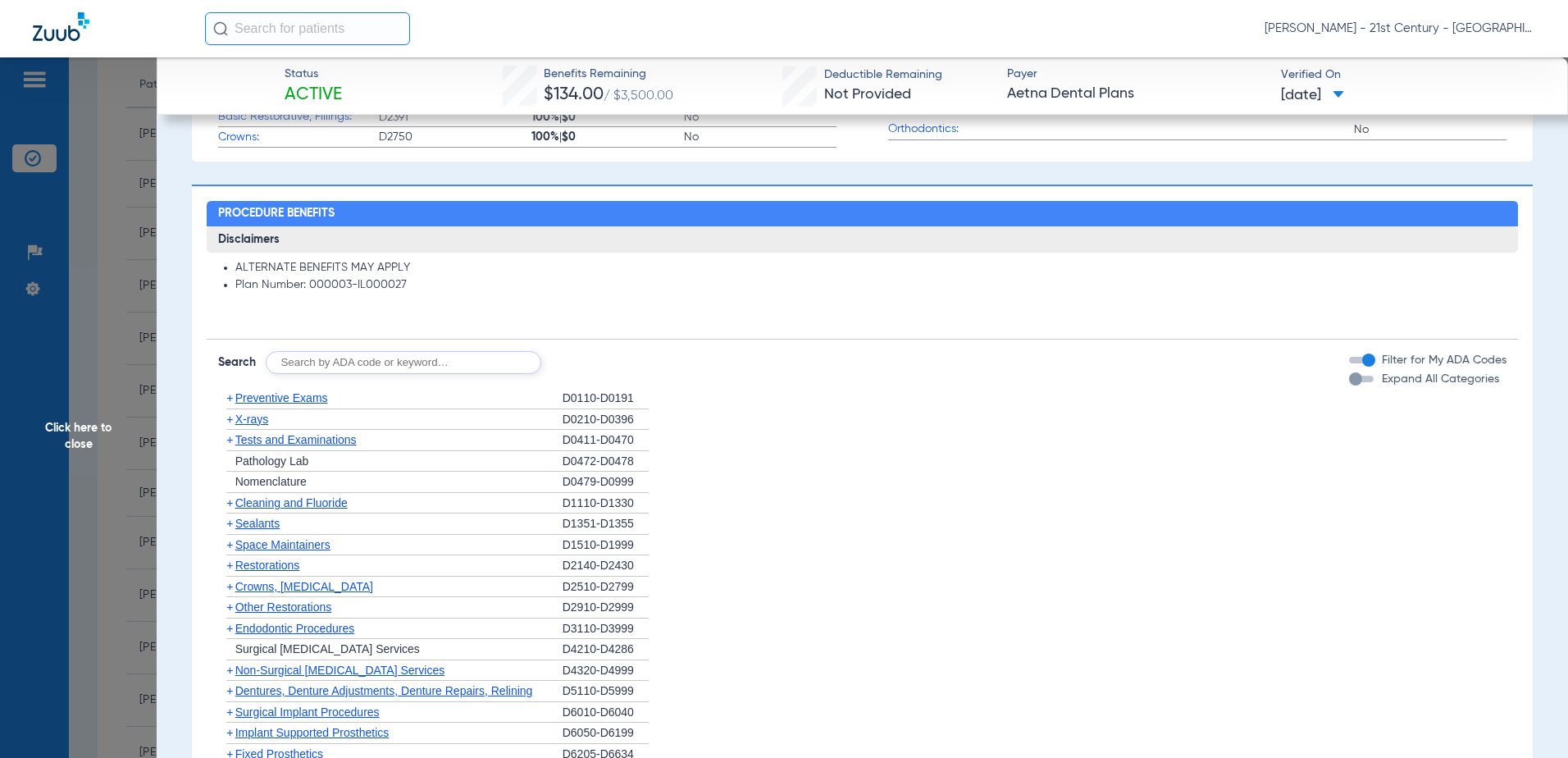
click at [232, 399] on span "+" at bounding box center [230, 398] width 7 height 13
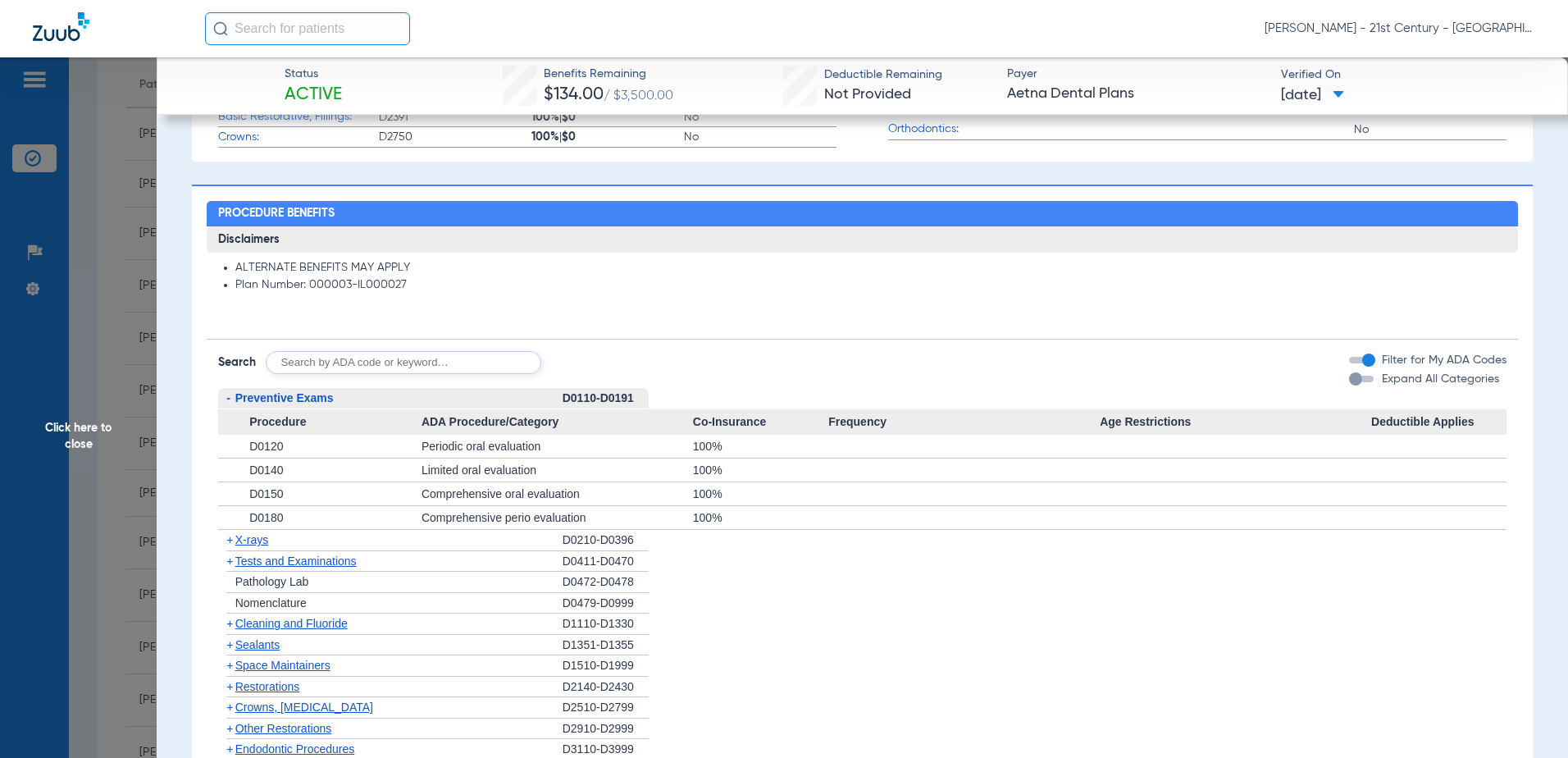
click at [226, 400] on span "-" at bounding box center [228, 398] width 4 height 13
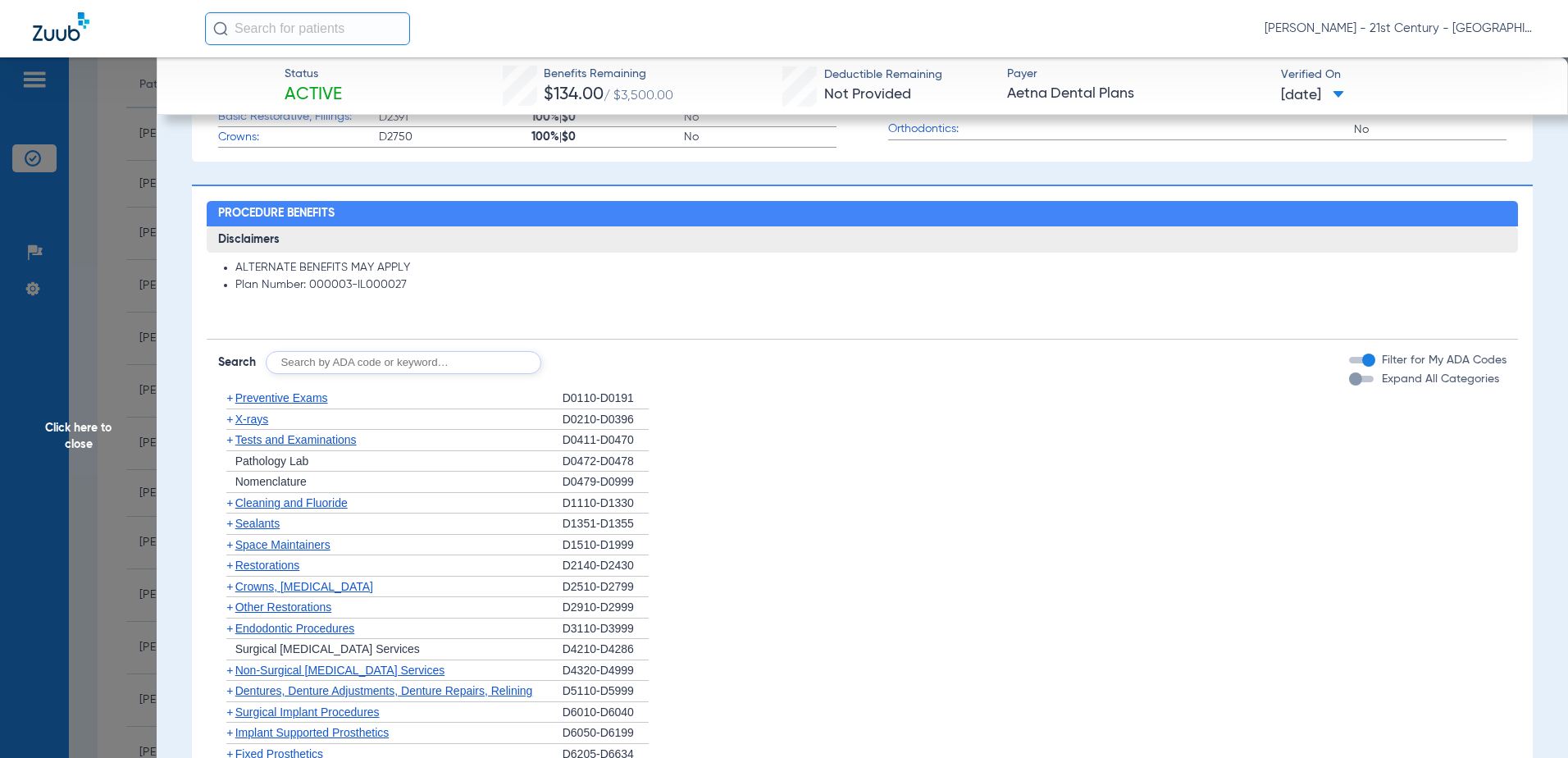
click at [228, 442] on span "+" at bounding box center [230, 440] width 7 height 13
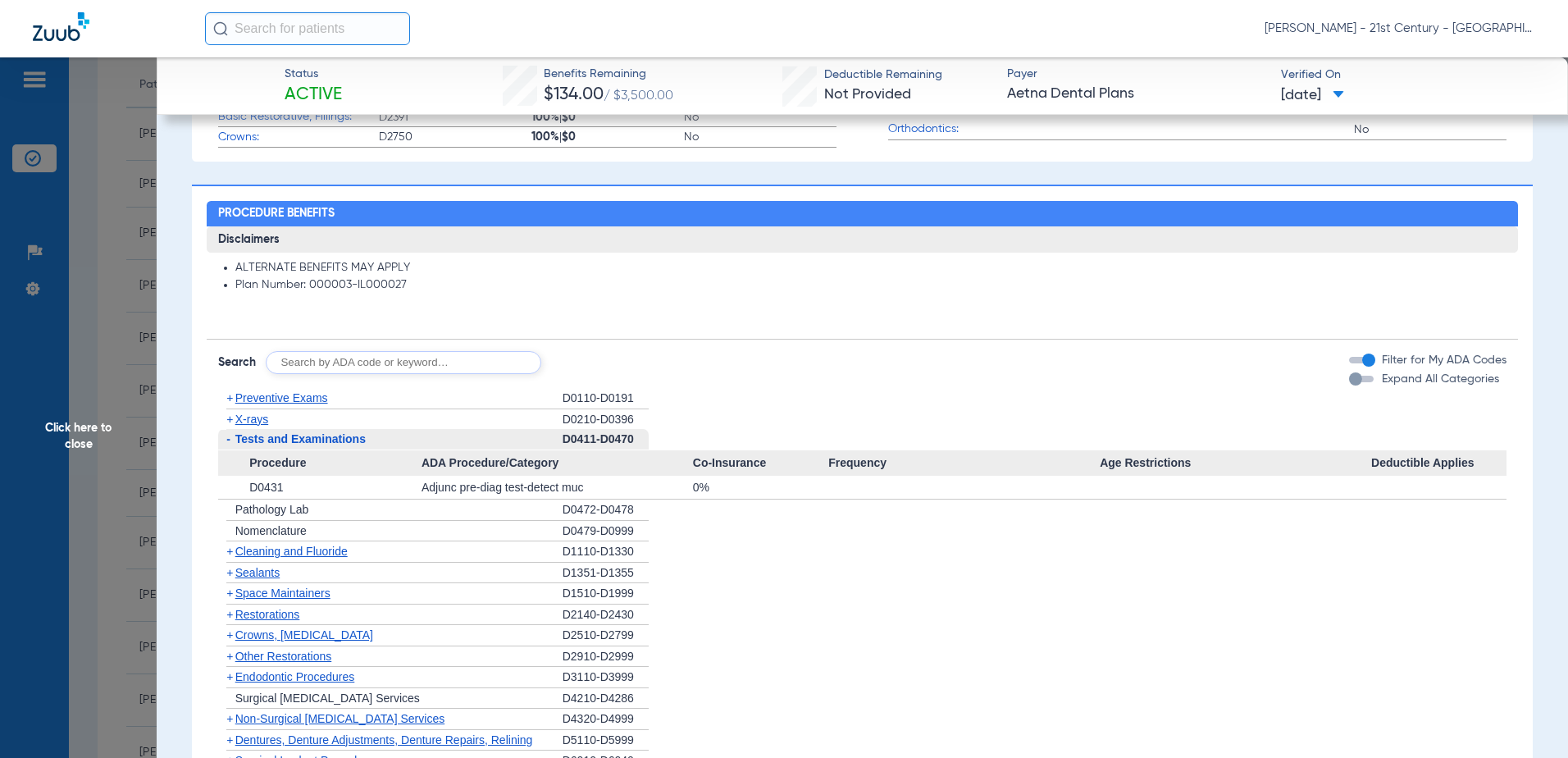
click at [230, 441] on span "-" at bounding box center [228, 439] width 4 height 13
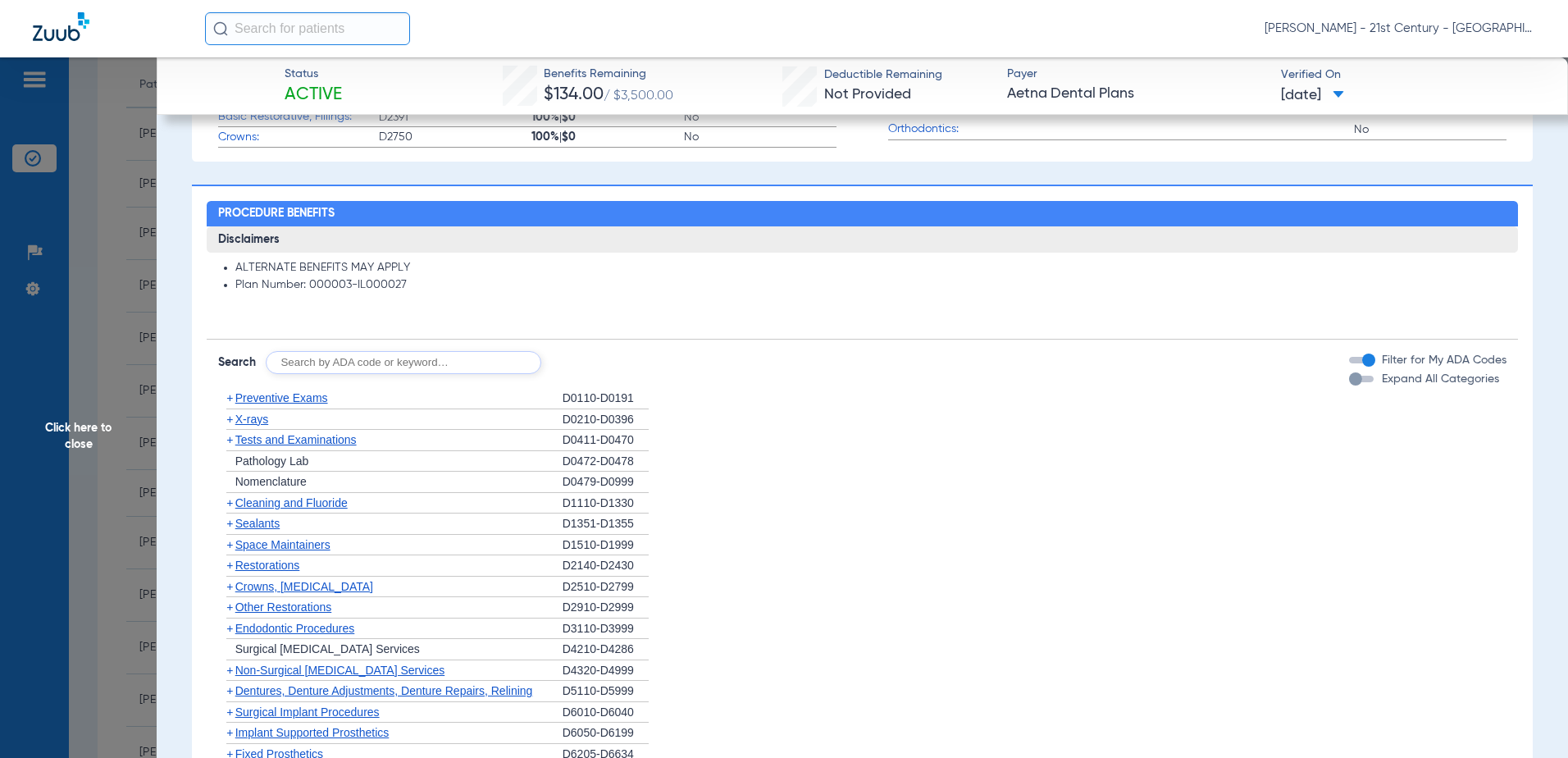
click at [230, 502] on span "+" at bounding box center [230, 503] width 7 height 13
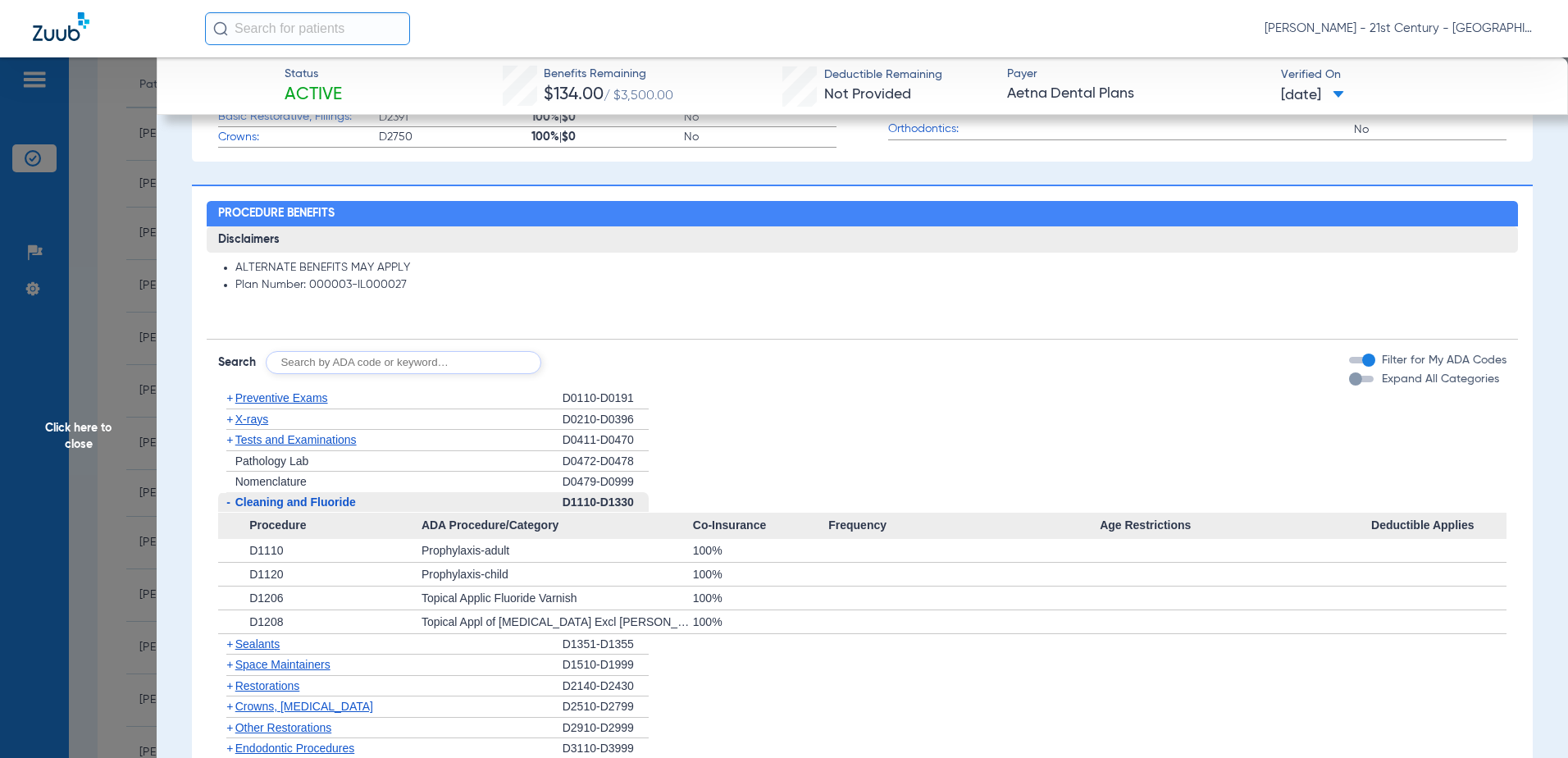
drag, startPoint x: 230, startPoint y: 502, endPoint x: 137, endPoint y: 473, distance: 97.4
click at [229, 502] on span "-" at bounding box center [228, 502] width 4 height 13
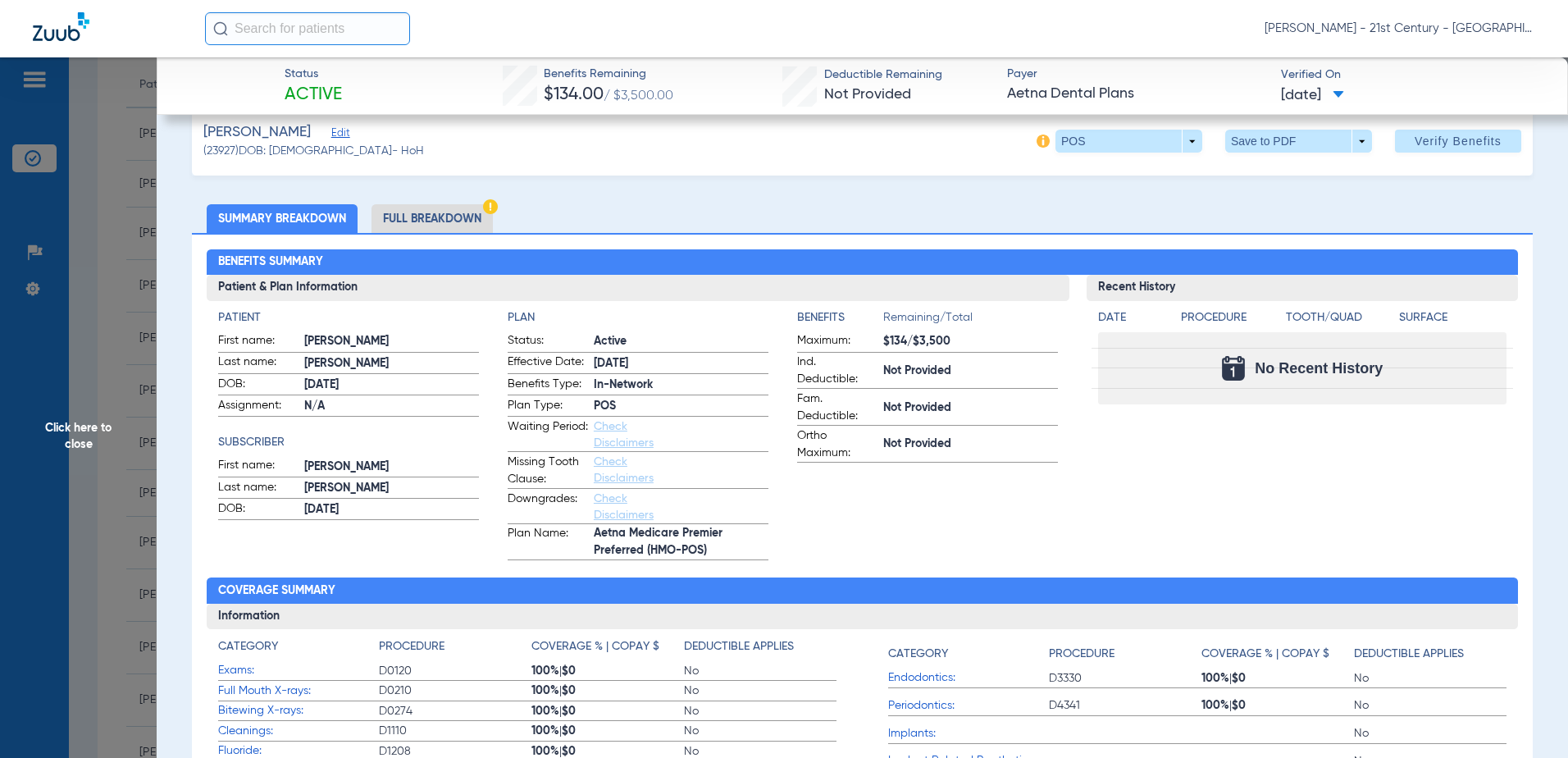
scroll to position [0, 0]
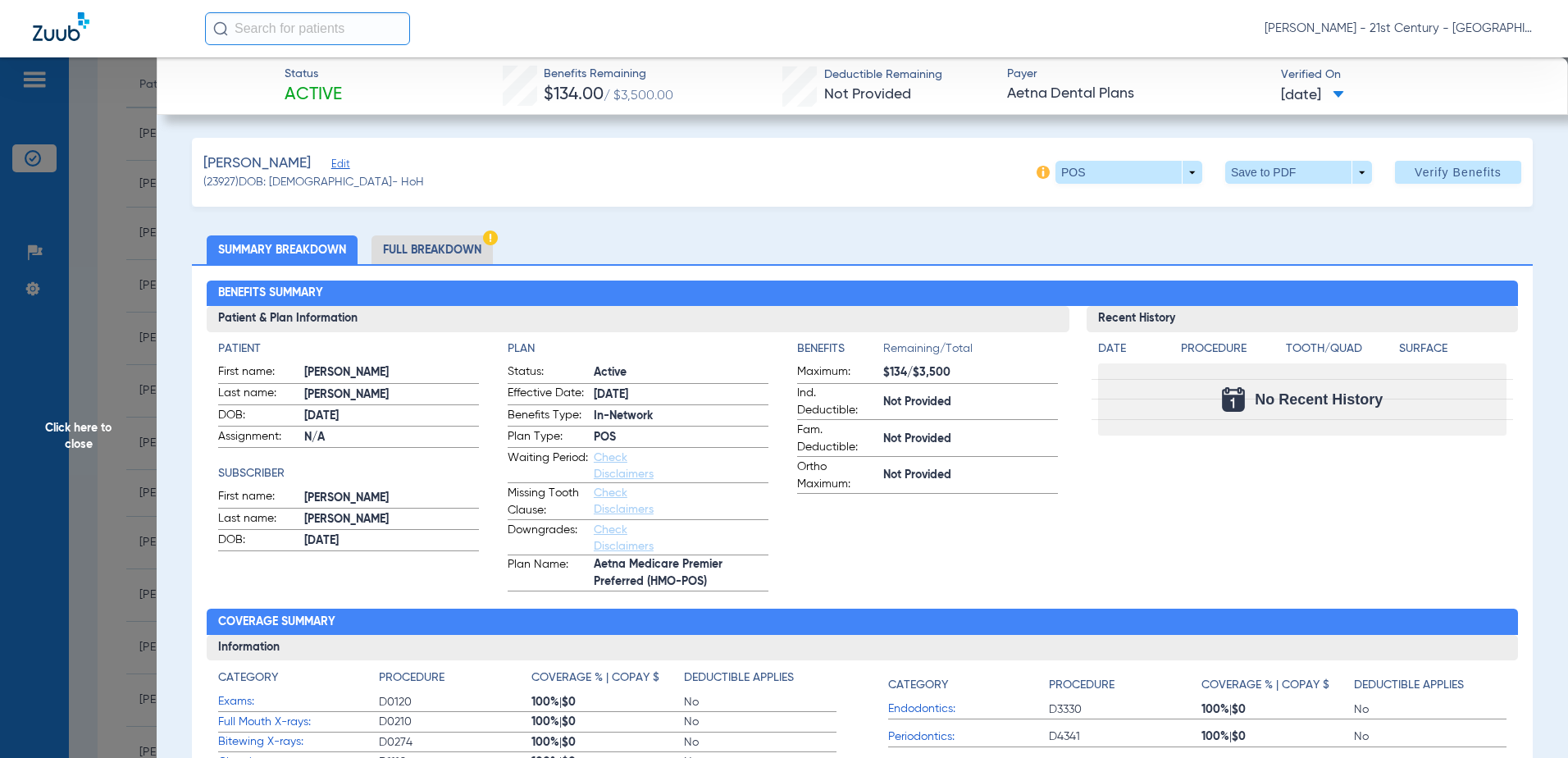
click at [433, 244] on li "Full Breakdown" at bounding box center [433, 250] width 121 height 29
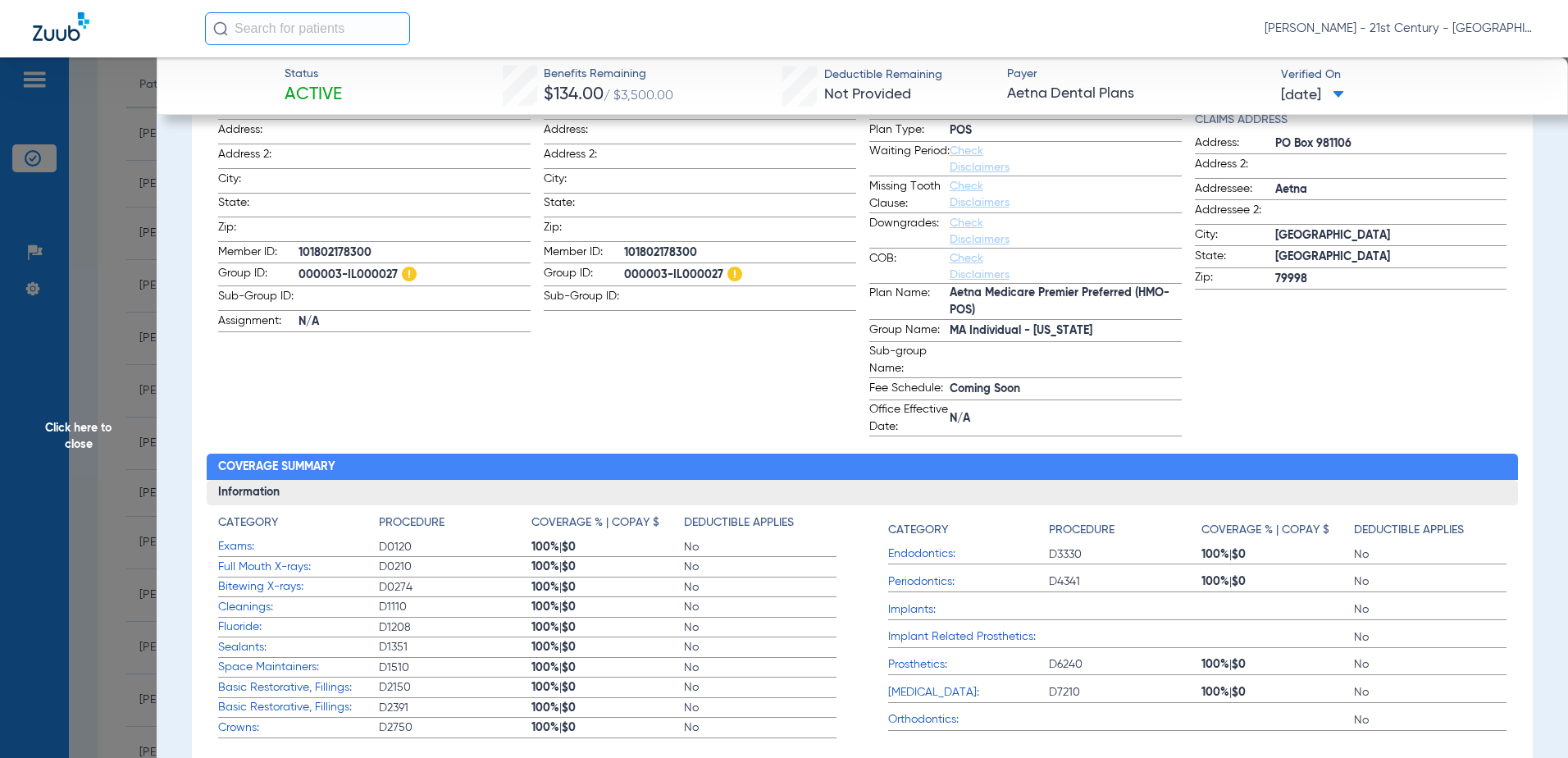
scroll to position [155, 0]
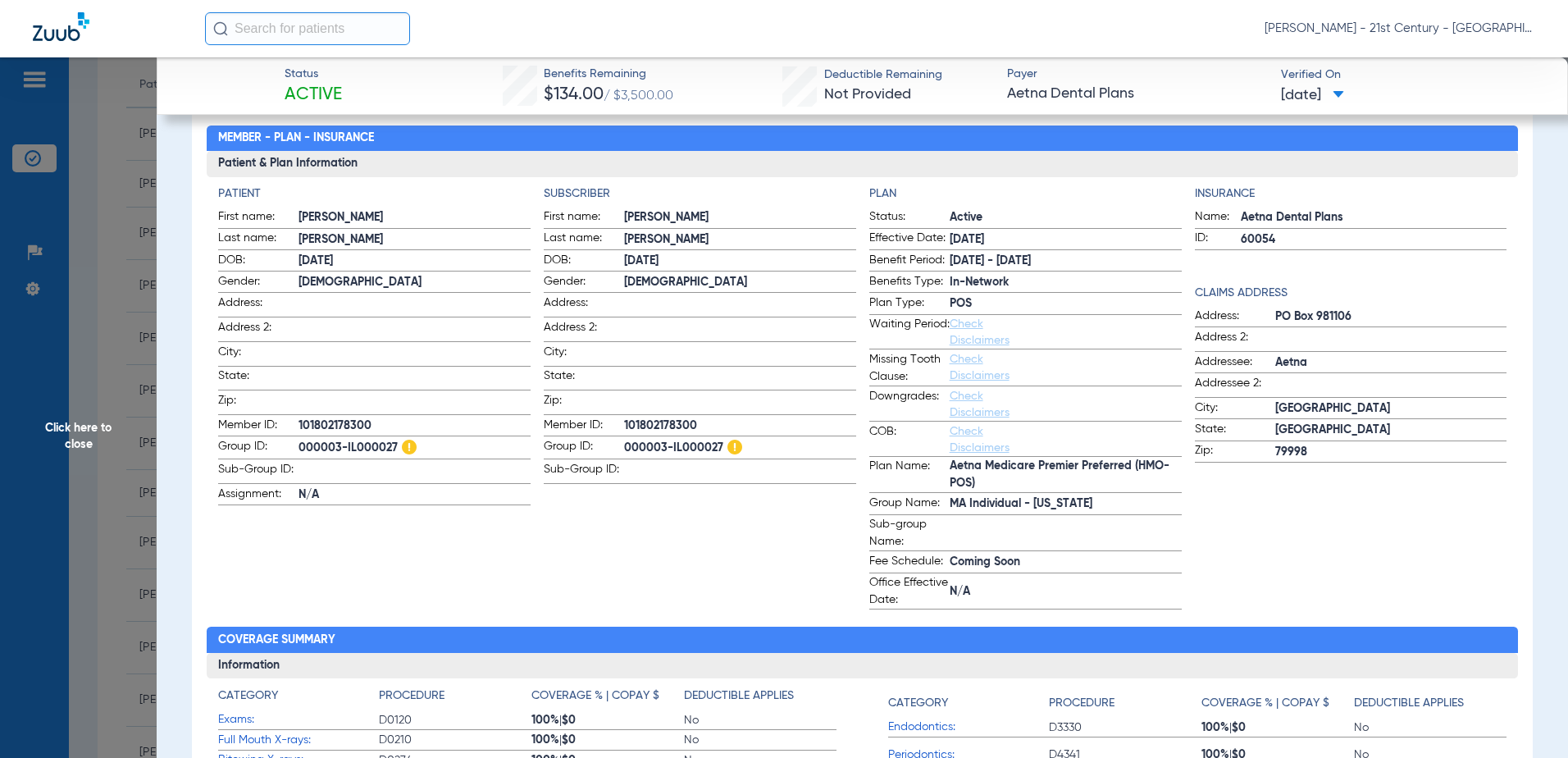
click at [950, 328] on link "Check Disclaimers" at bounding box center [980, 331] width 60 height 28
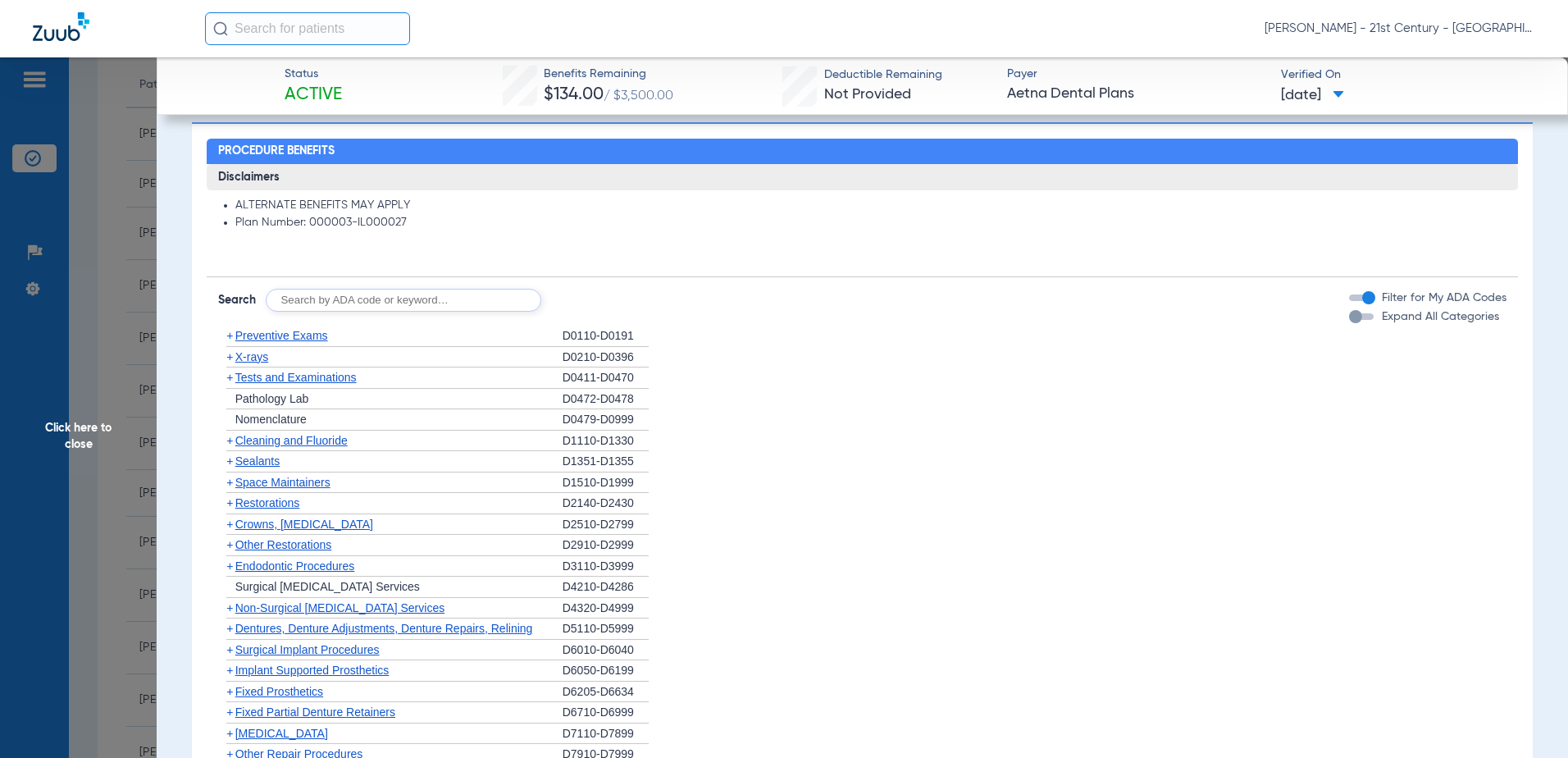
scroll to position [1121, 0]
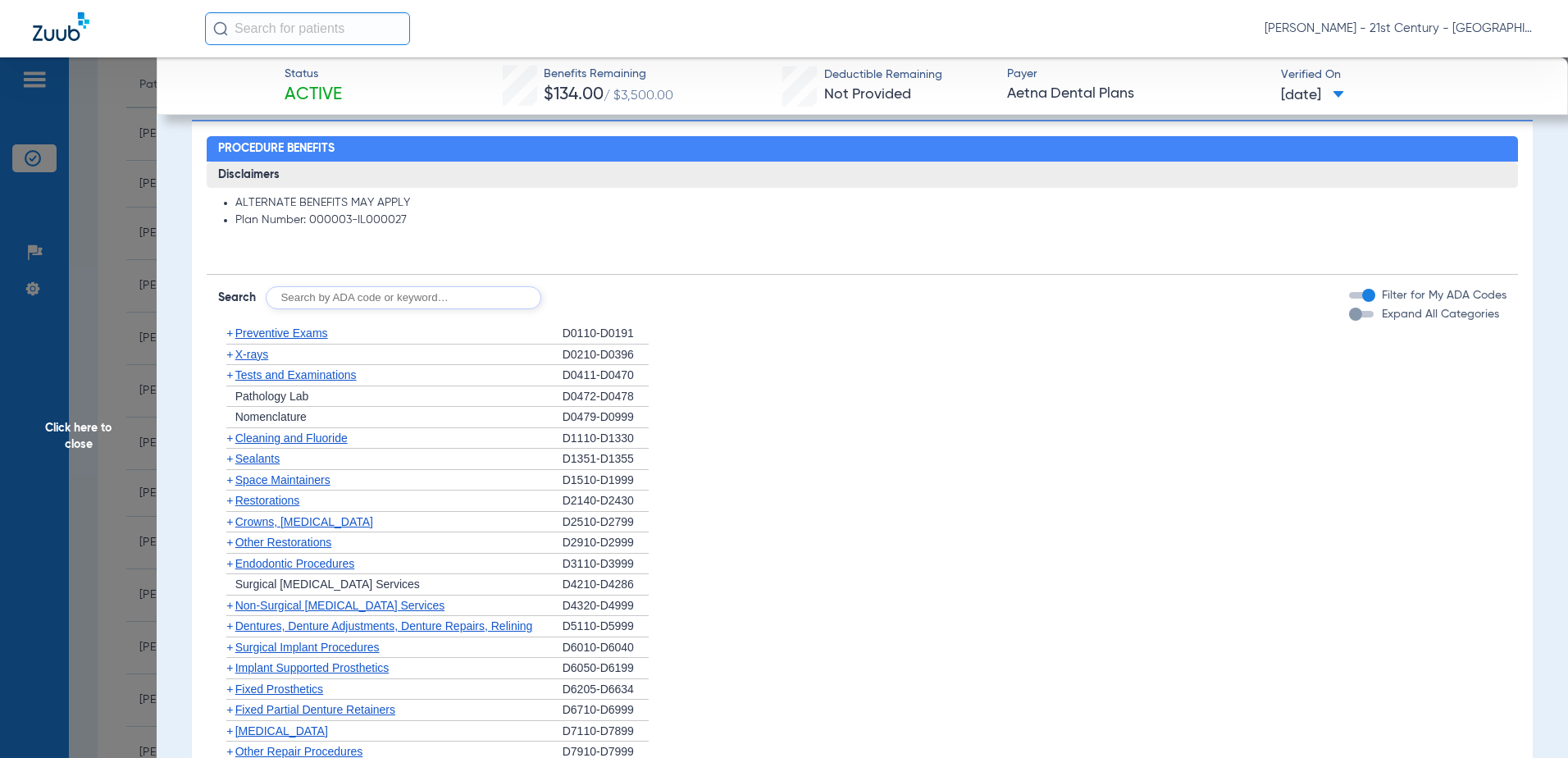
click at [110, 420] on span "Click here to close" at bounding box center [78, 436] width 157 height 758
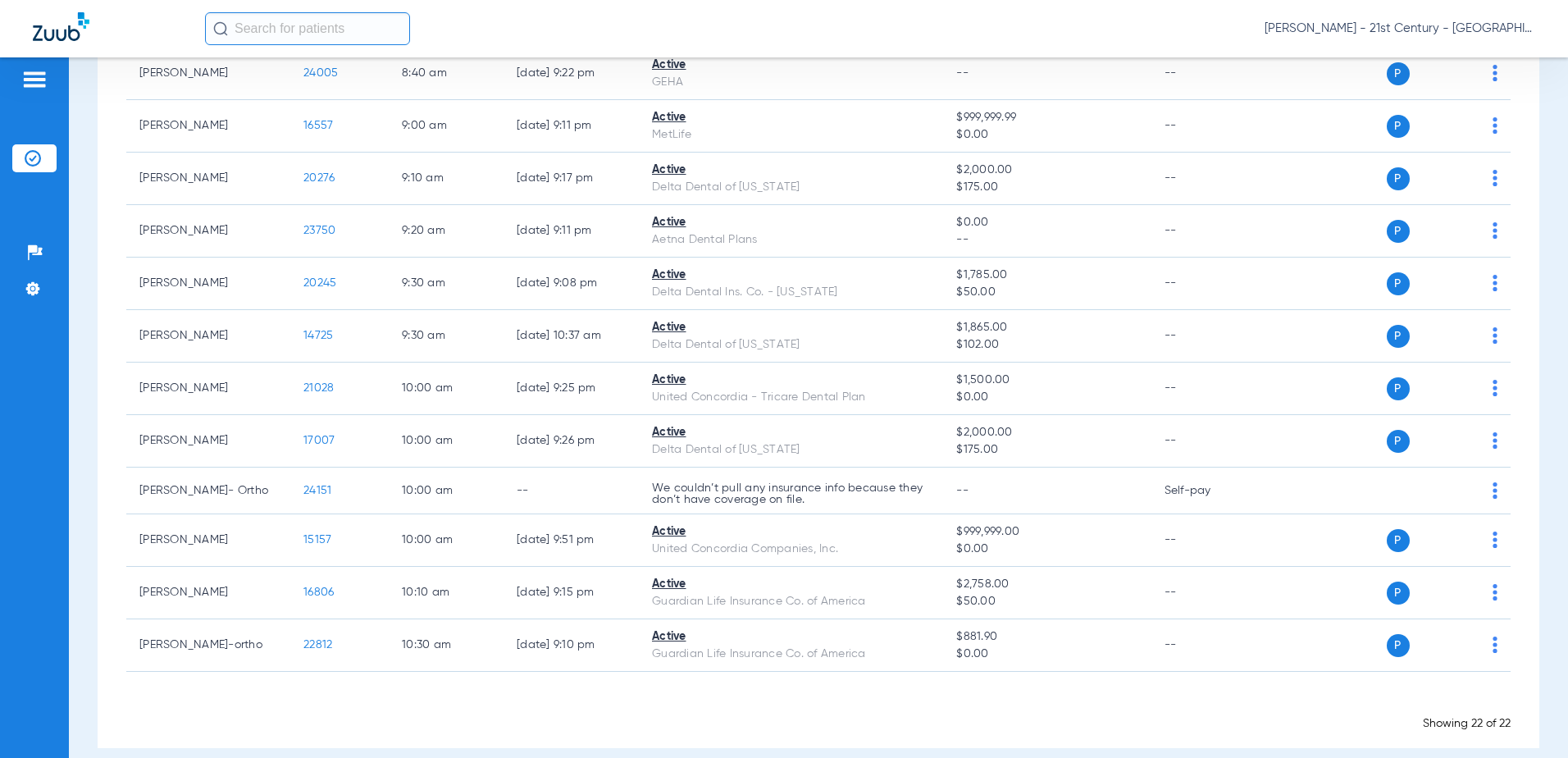
scroll to position [762, 0]
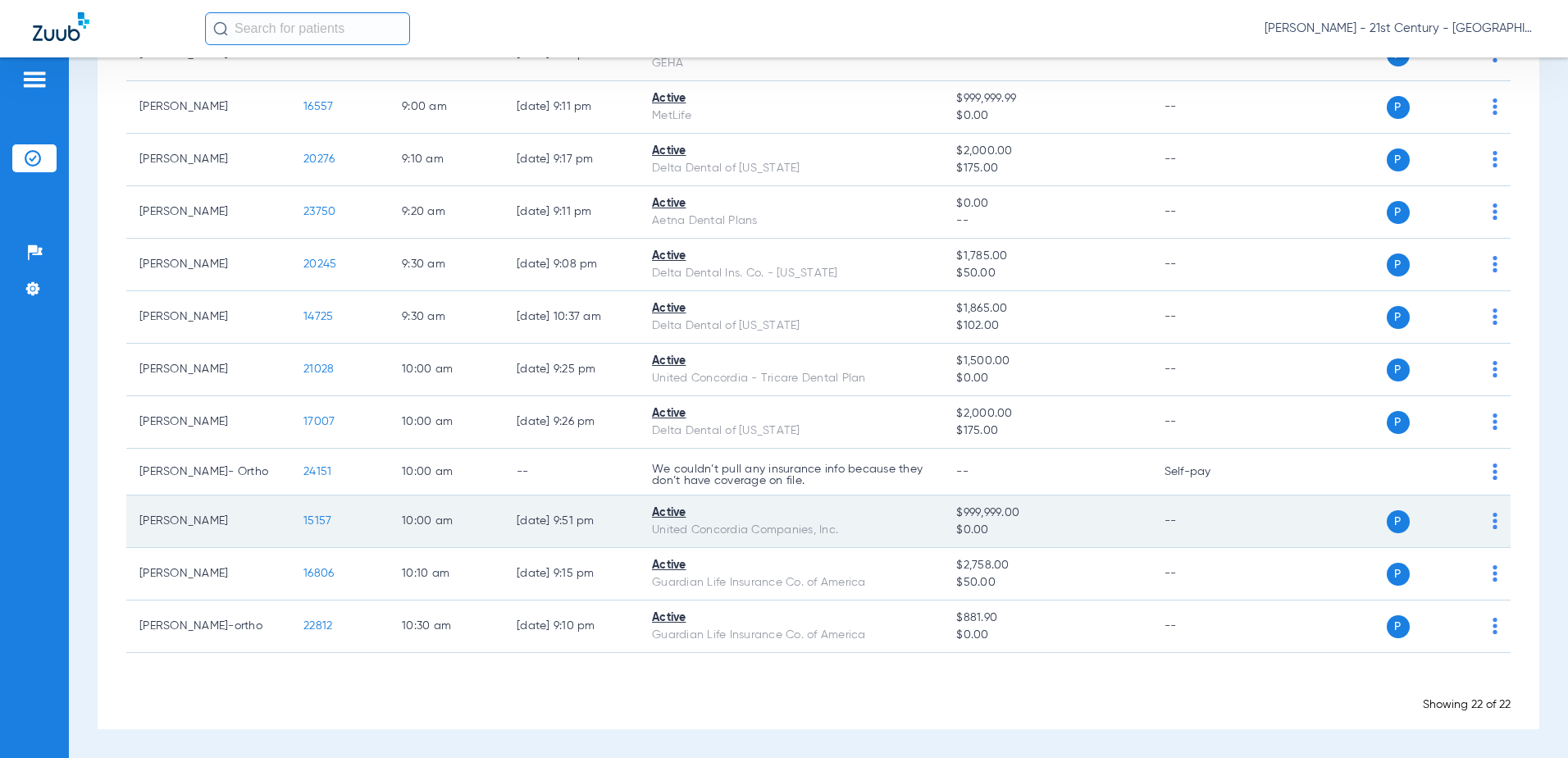
click at [319, 515] on span "15157" at bounding box center [317, 521] width 28 height 12
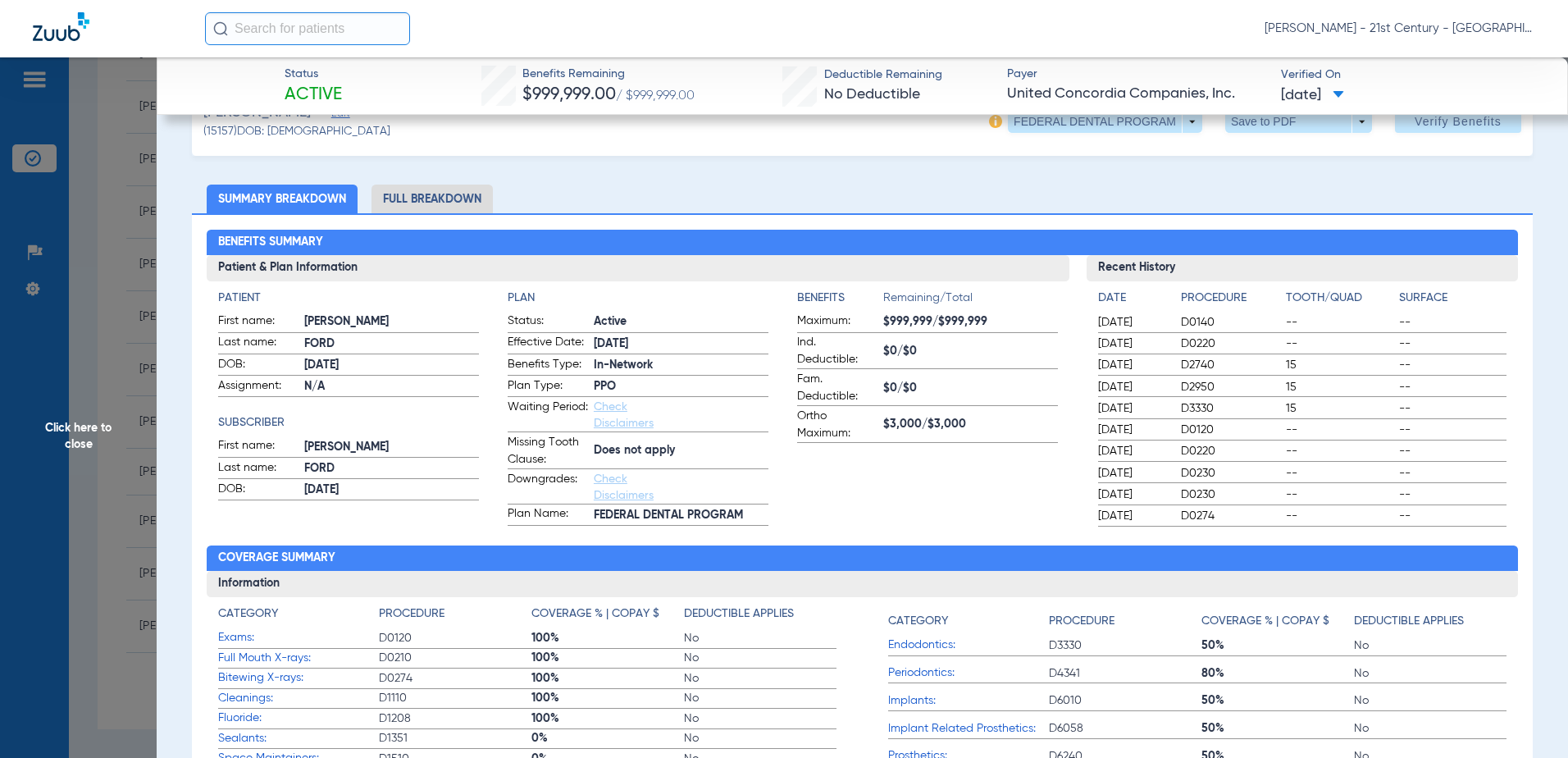
scroll to position [0, 0]
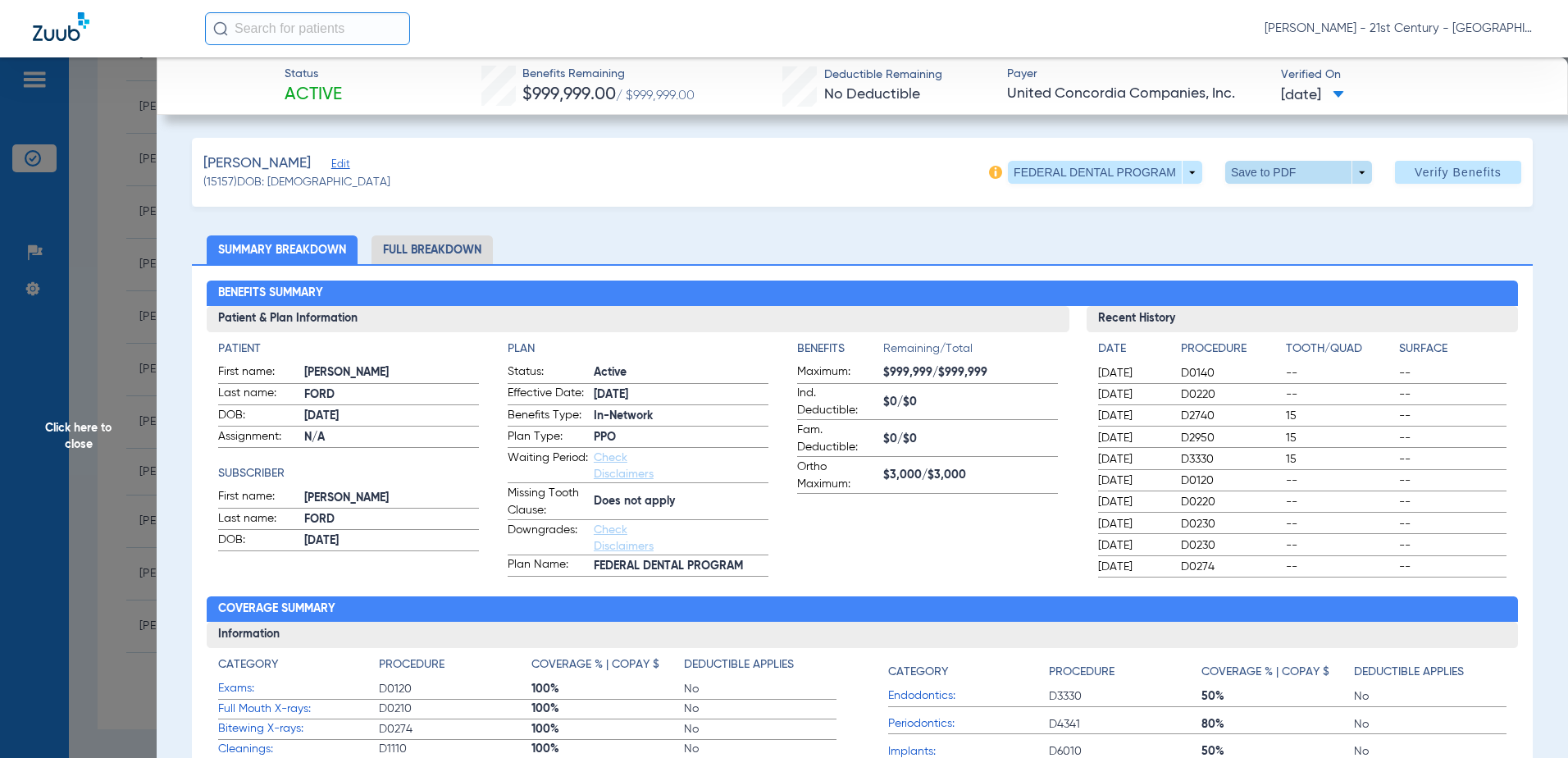
click at [1335, 178] on span at bounding box center [1299, 172] width 146 height 23
click at [1284, 207] on span "Save to PDF" at bounding box center [1292, 205] width 65 height 12
click at [131, 397] on span "Click here to close" at bounding box center [78, 436] width 157 height 758
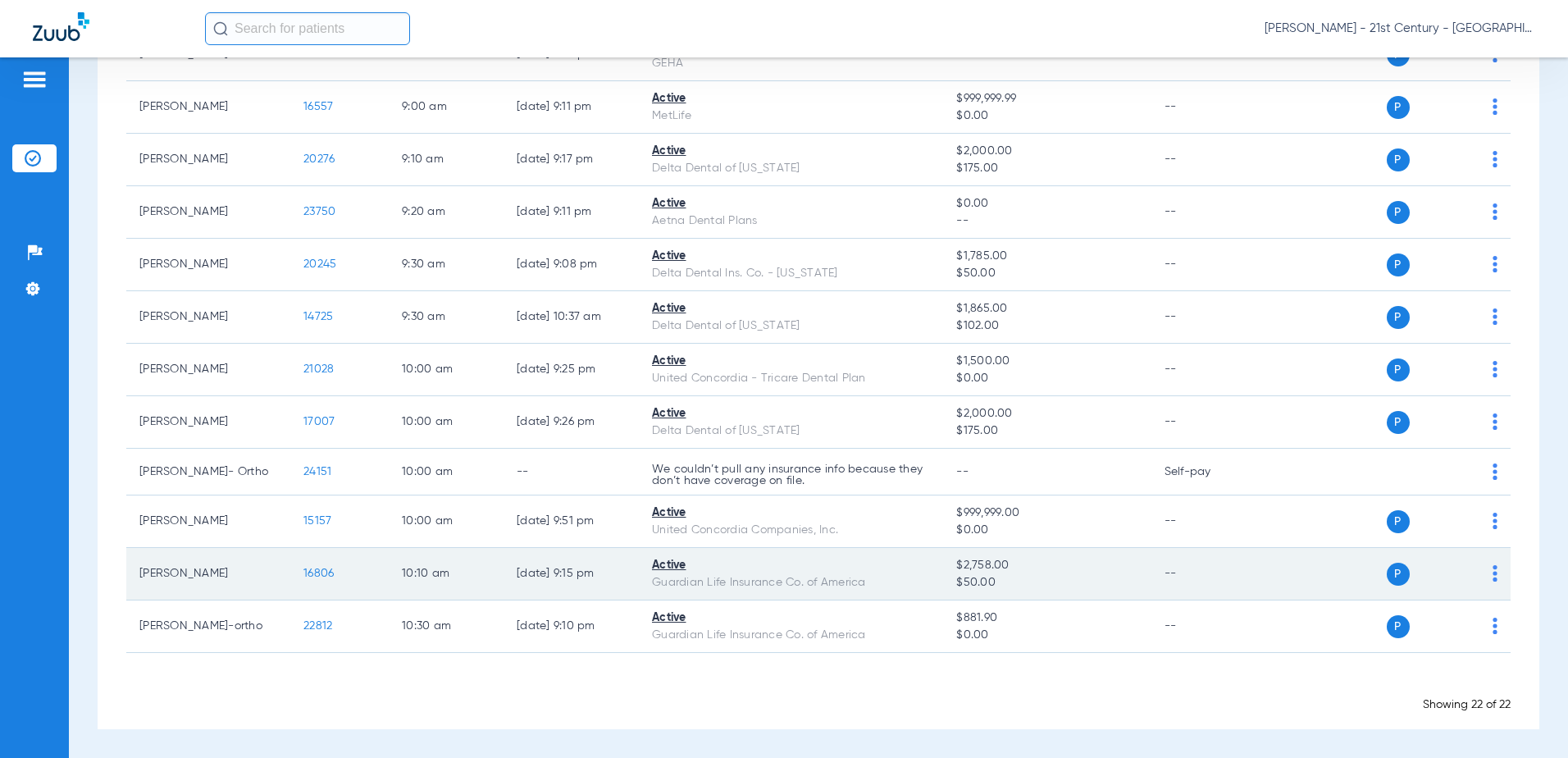
click at [316, 575] on span "16806" at bounding box center [319, 573] width 30 height 12
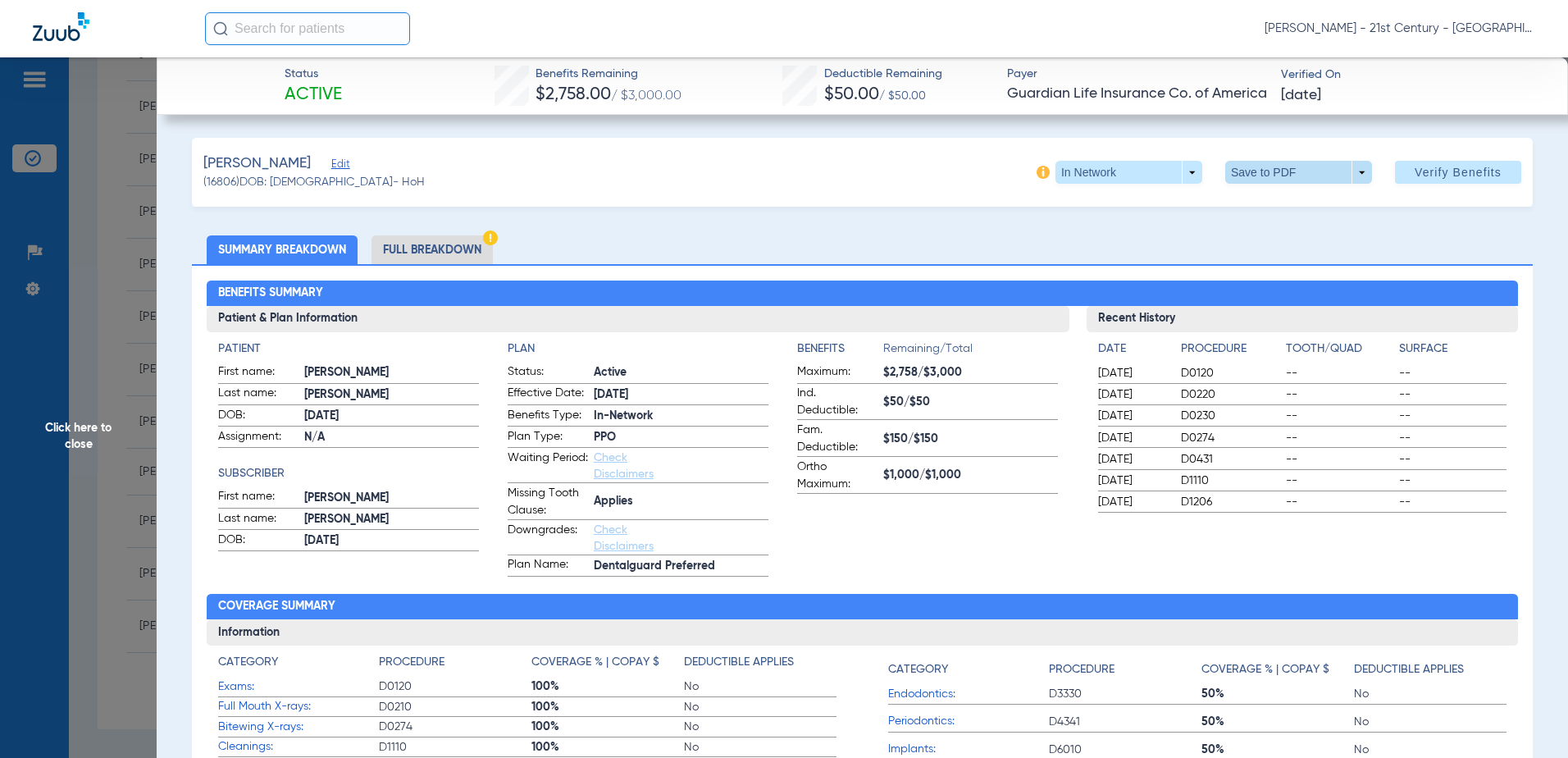
click at [1302, 169] on span at bounding box center [1298, 172] width 40 height 40
click at [1268, 209] on span "Save to PDF" at bounding box center [1292, 205] width 65 height 12
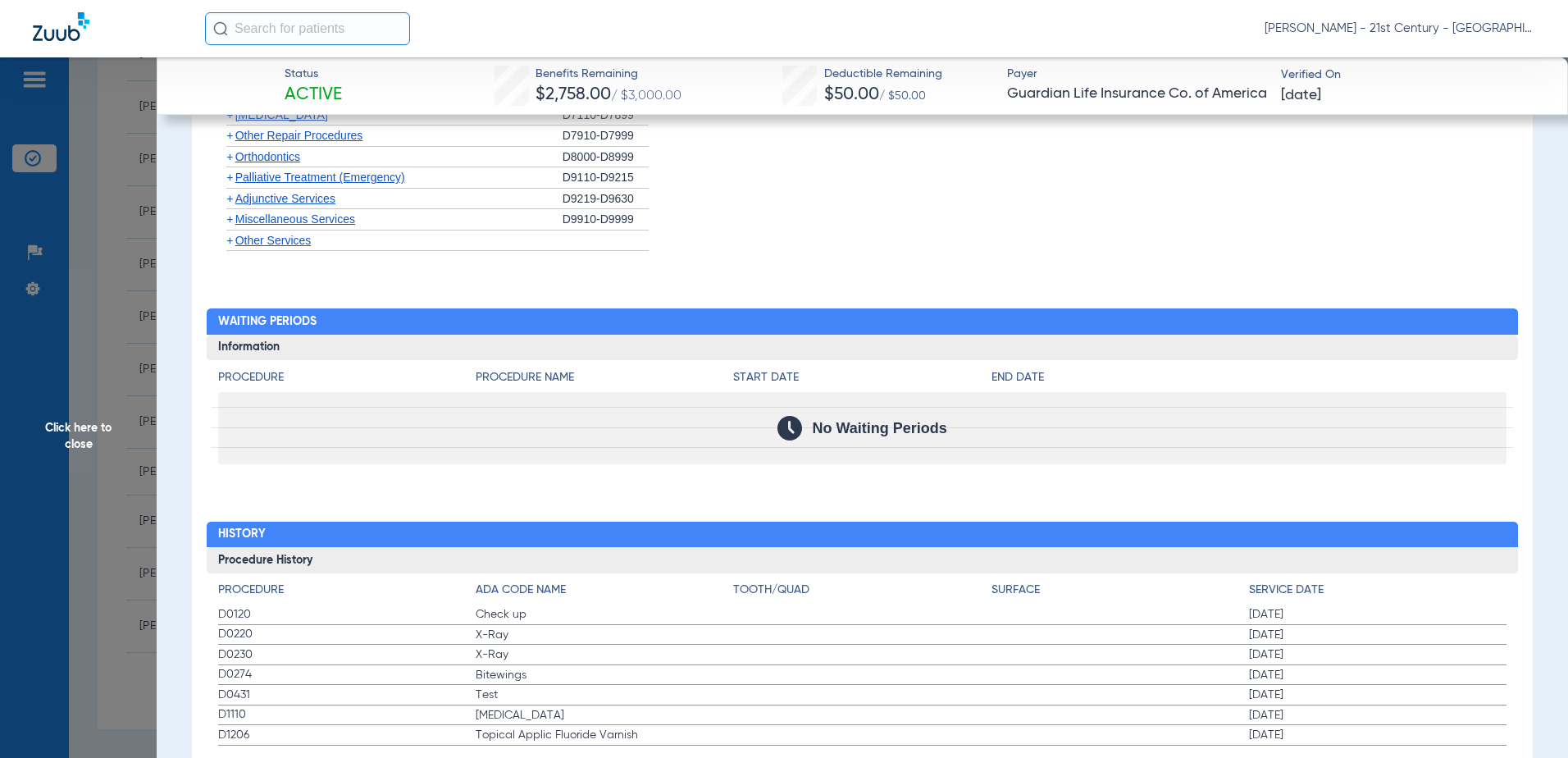
scroll to position [2246, 0]
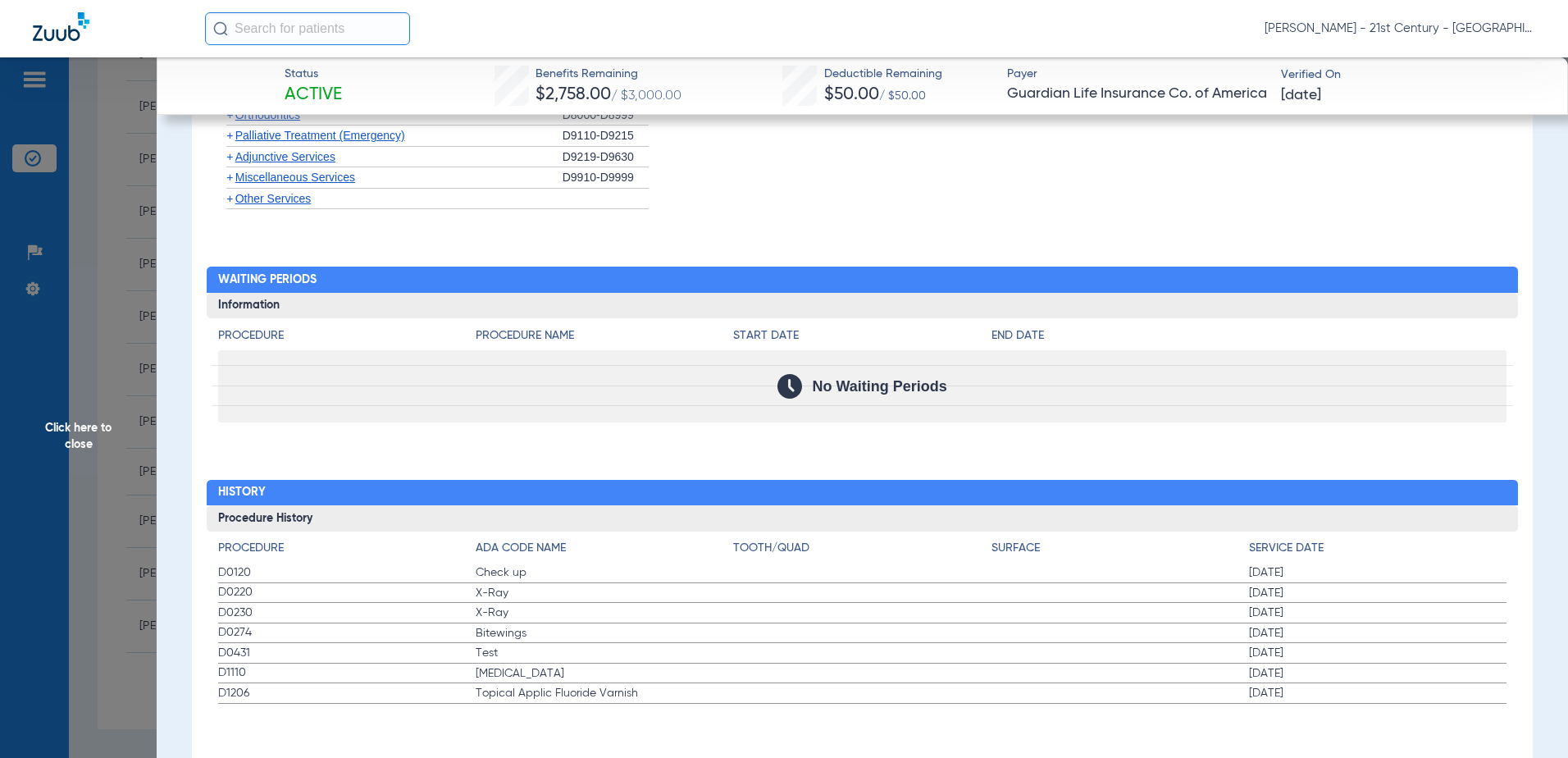
click at [47, 436] on span "Click here to close" at bounding box center [78, 436] width 157 height 758
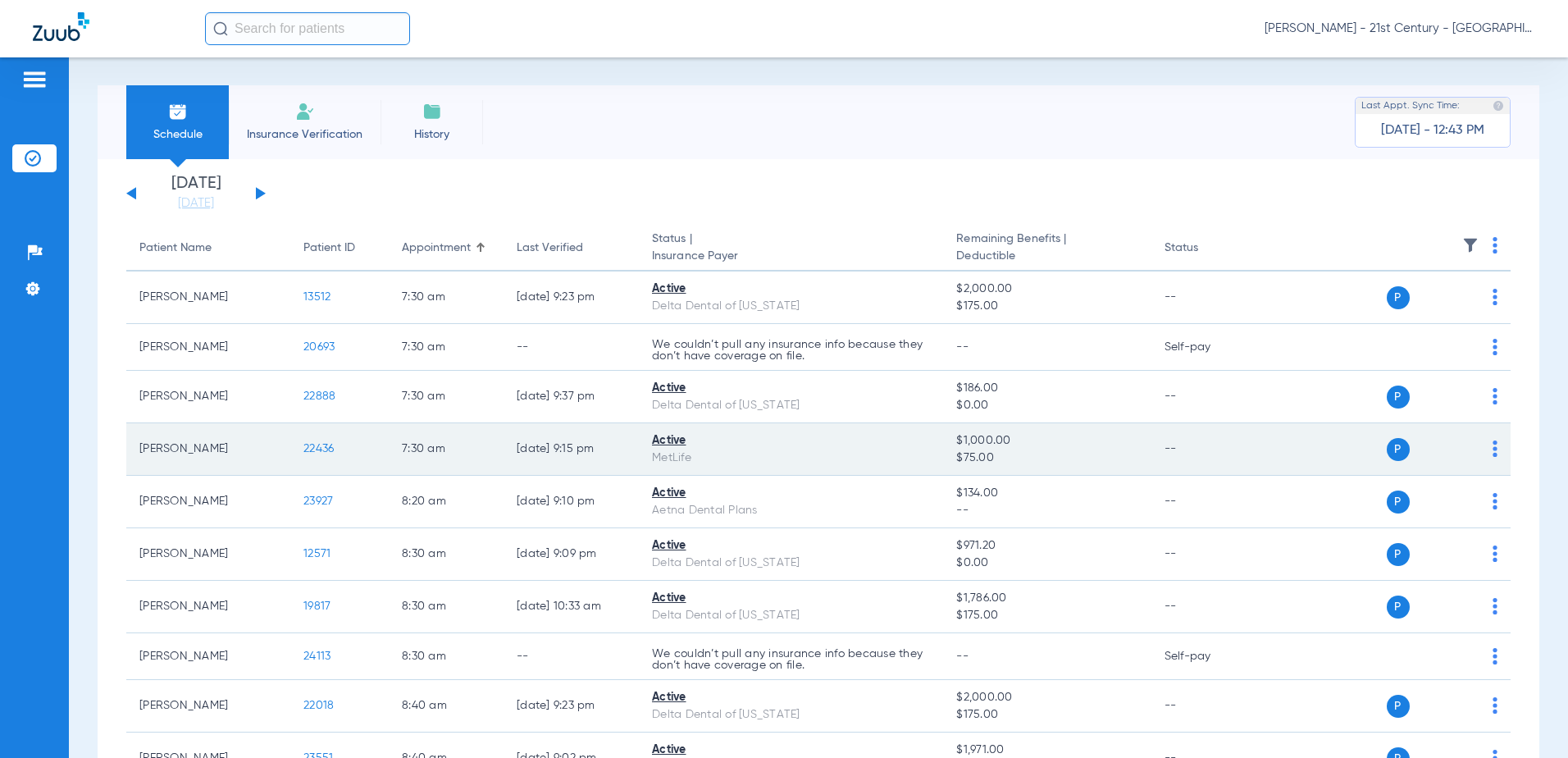
scroll to position [0, 0]
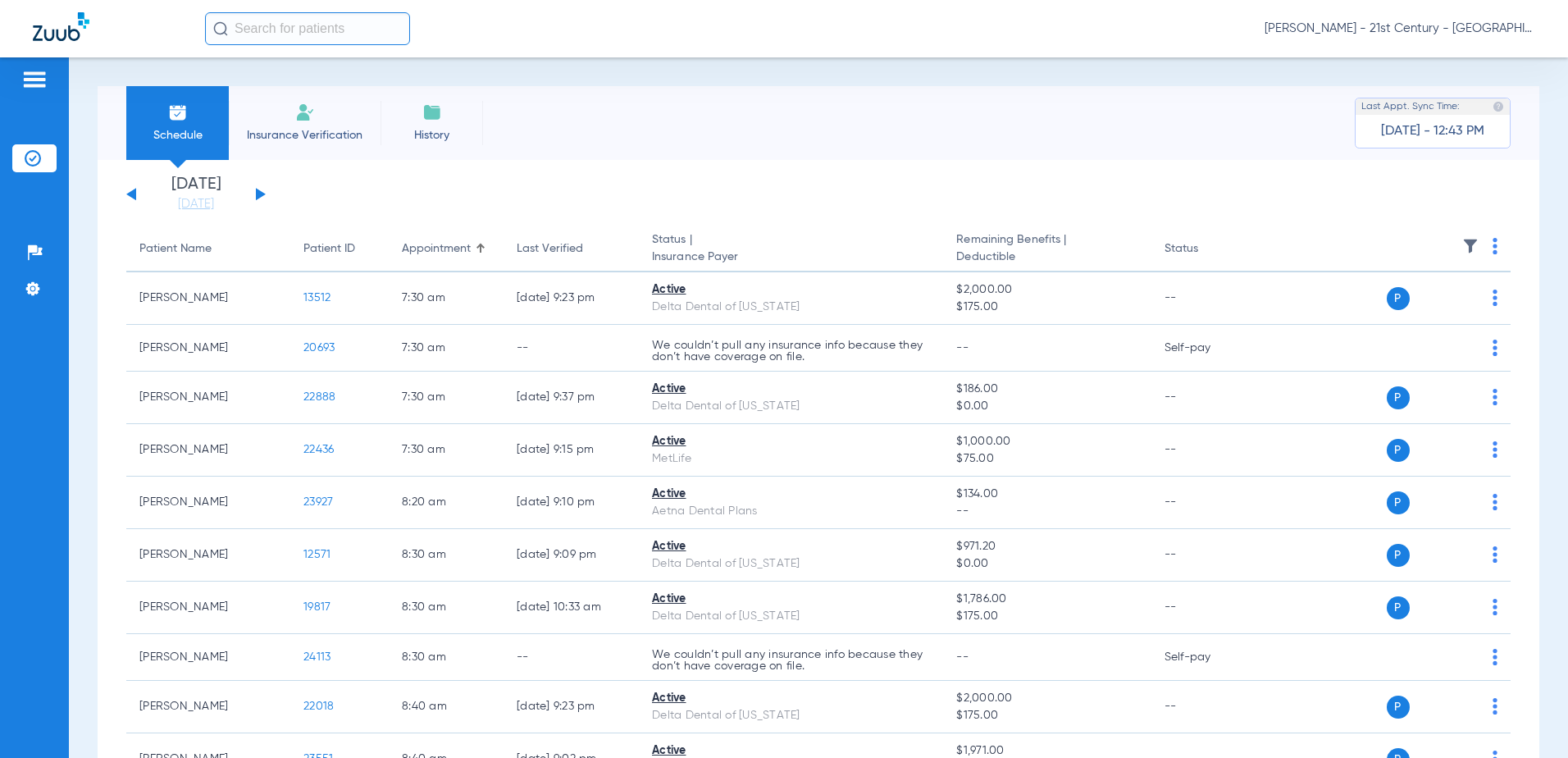
click at [551, 114] on div "Schedule Insurance Verification History Last Appt. Sync Time: [DATE] - 12:43 PM" at bounding box center [818, 123] width 1442 height 74
